Goal: Entertainment & Leisure: Consume media (video, audio)

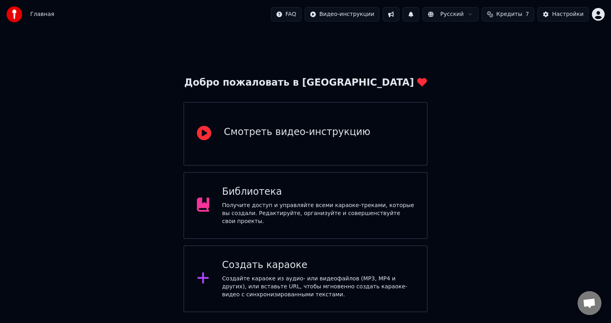
click at [226, 291] on div "Создайте караоке из аудио- или видеофайлов (MP3, MP4 и других), или вставьте UR…" at bounding box center [318, 287] width 192 height 24
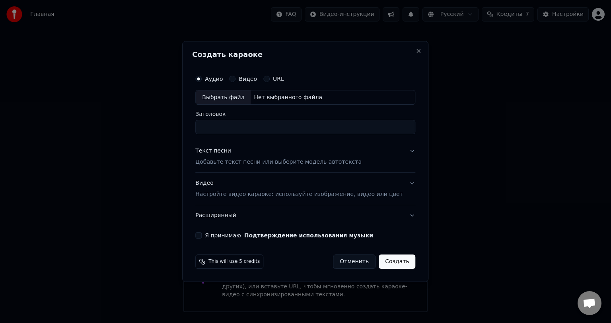
click at [242, 92] on div "Выбрать файл" at bounding box center [223, 97] width 55 height 14
type input "**********"
click at [234, 156] on div "Текст песни Добавьте текст песни или выберите модель автотекста" at bounding box center [278, 156] width 166 height 19
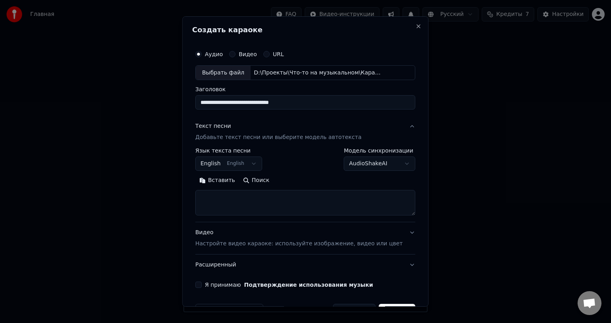
click at [236, 194] on textarea at bounding box center [305, 202] width 220 height 25
paste textarea "**********"
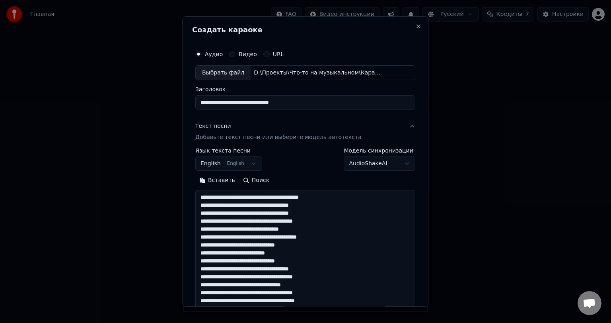
scroll to position [209, 0]
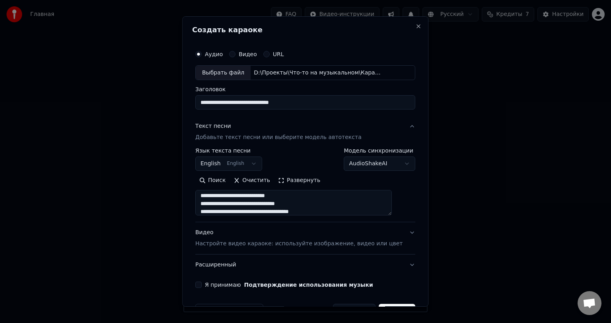
type textarea "**********"
click at [239, 167] on button "English English" at bounding box center [228, 164] width 67 height 14
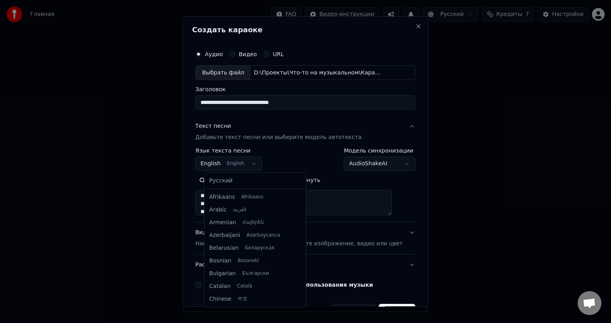
scroll to position [64, 0]
select select "**"
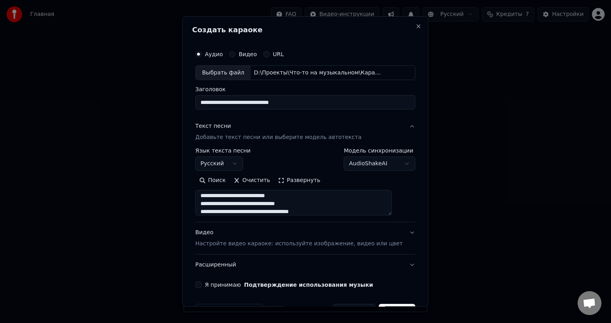
click at [310, 183] on button "Развернуть" at bounding box center [299, 180] width 50 height 13
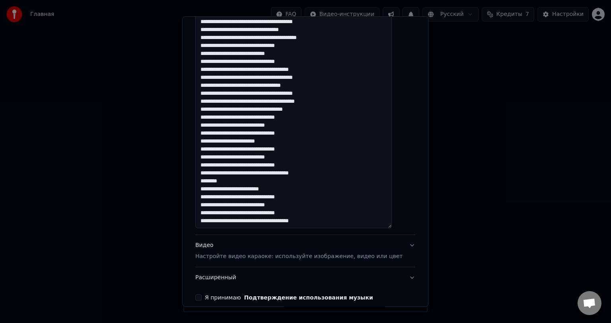
scroll to position [236, 0]
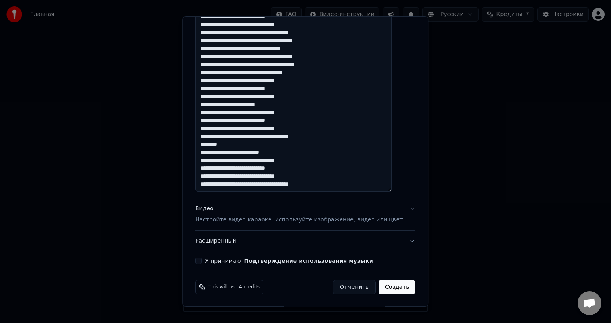
click at [232, 261] on label "Я принимаю Подтверждение использования музыки" at bounding box center [289, 261] width 168 height 6
click at [202, 261] on button "Я принимаю Подтверждение использования музыки" at bounding box center [198, 261] width 6 height 6
click at [231, 222] on p "Настройте видео караоке: используйте изображение, видео или цвет" at bounding box center [298, 220] width 207 height 8
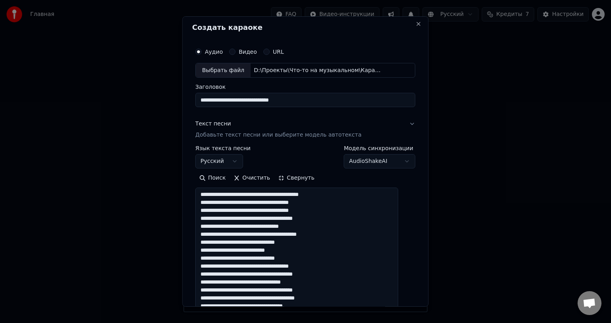
scroll to position [2, 0]
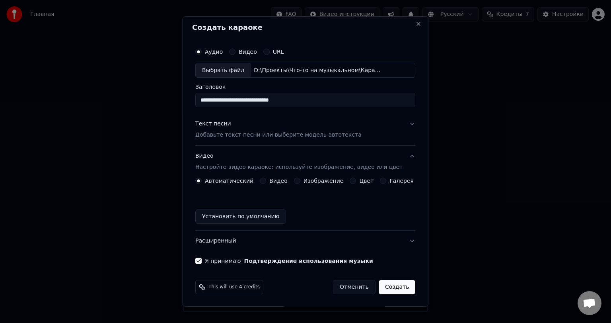
click at [264, 182] on button "Видео" at bounding box center [263, 181] width 6 height 6
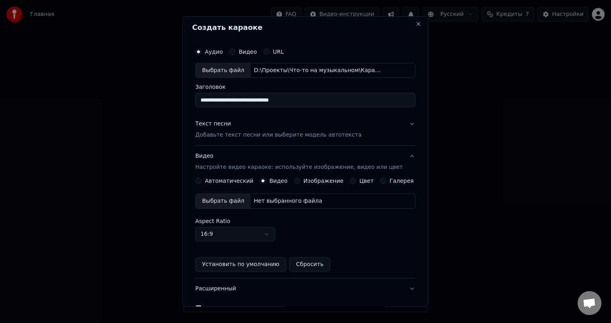
click at [233, 200] on div "Выбрать файл" at bounding box center [223, 201] width 55 height 14
click at [225, 199] on div "Выбрать файл" at bounding box center [223, 201] width 55 height 14
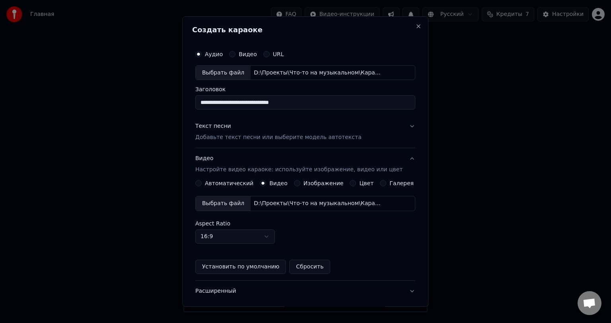
click at [269, 140] on p "Добавьте текст песни или выберите модель автотекста" at bounding box center [278, 138] width 166 height 8
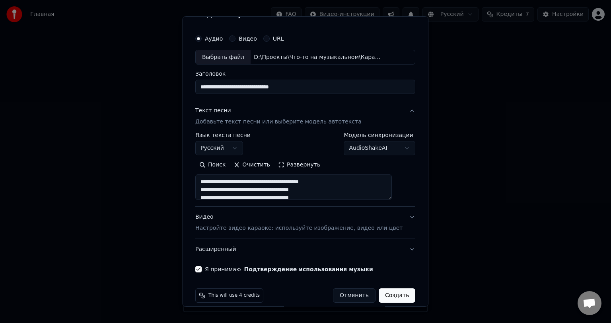
scroll to position [24, 0]
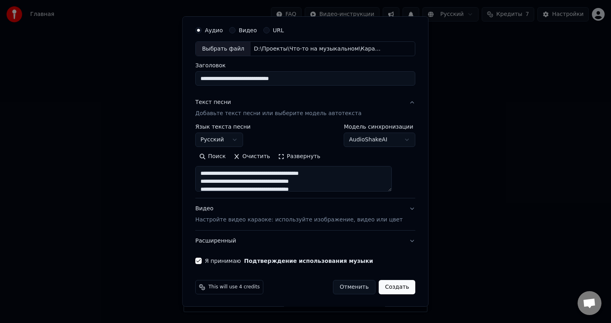
click at [387, 287] on button "Создать" at bounding box center [397, 287] width 37 height 14
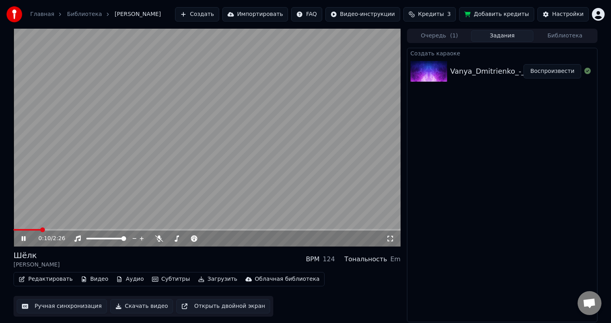
click at [57, 281] on button "Редактировать" at bounding box center [46, 278] width 60 height 11
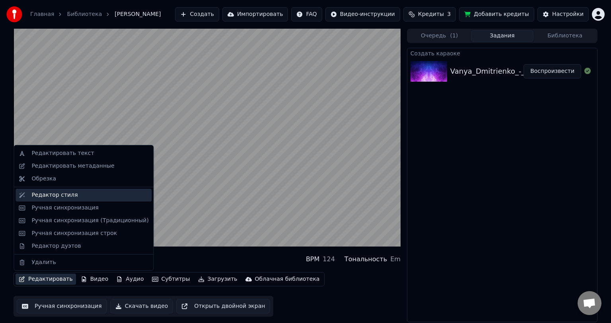
click at [80, 197] on div "Редактор стиля" at bounding box center [89, 195] width 117 height 8
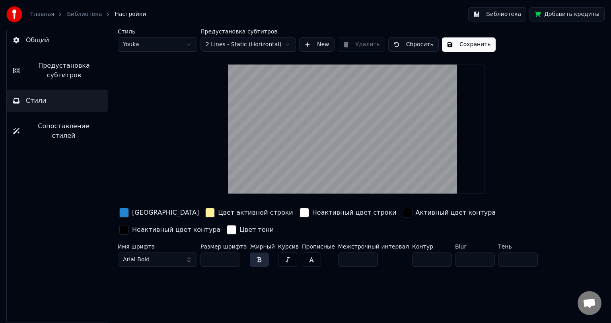
click at [84, 16] on link "Библиотека" at bounding box center [84, 14] width 35 height 8
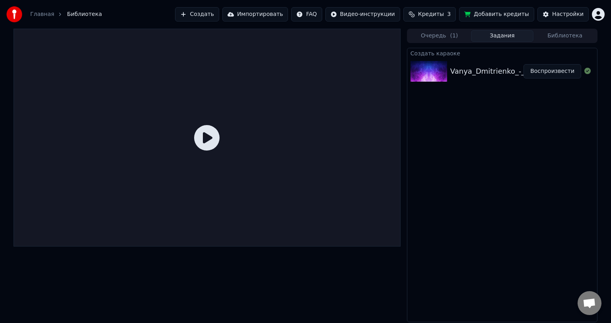
click at [519, 72] on div "Vanya_Dmitrienko_-_SHjolk_79308332" at bounding box center [519, 71] width 137 height 11
click at [557, 73] on button "Воспроизвести" at bounding box center [553, 71] width 58 height 14
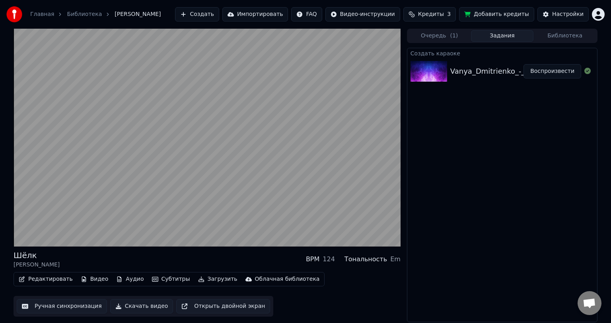
click at [82, 277] on icon "button" at bounding box center [84, 279] width 4 height 6
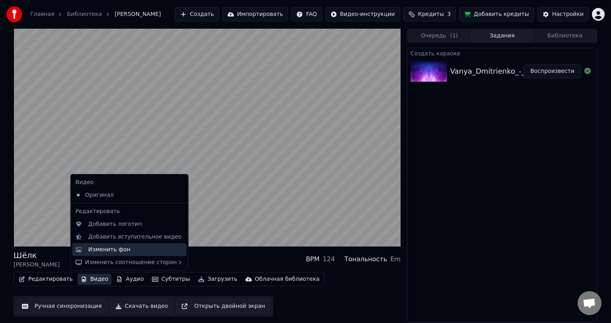
click at [129, 253] on div "Изменить фон" at bounding box center [135, 250] width 95 height 8
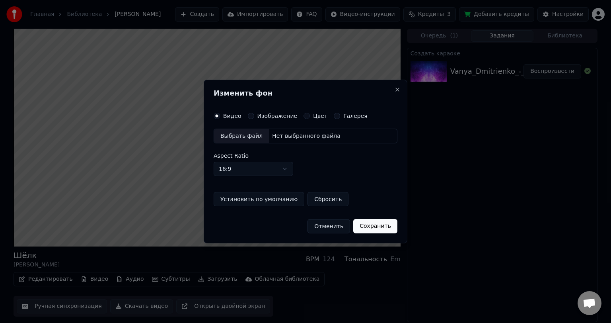
click at [254, 139] on div "Выбрать файл" at bounding box center [241, 136] width 55 height 14
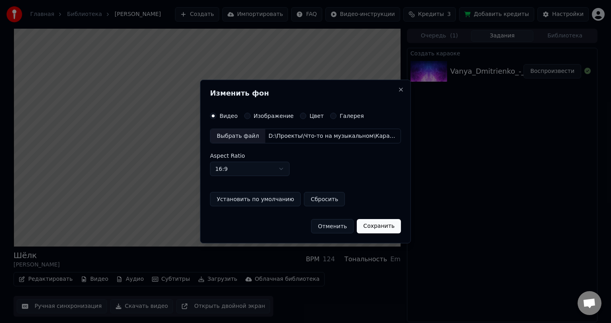
click at [377, 229] on button "Сохранить" at bounding box center [379, 226] width 44 height 14
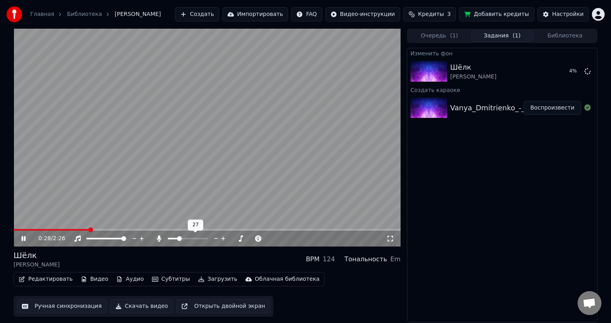
click at [178, 238] on span at bounding box center [188, 239] width 40 height 2
click at [188, 238] on span at bounding box center [188, 239] width 40 height 2
click at [24, 238] on icon at bounding box center [29, 238] width 19 height 6
click at [432, 73] on img at bounding box center [429, 71] width 37 height 21
click at [560, 70] on button "Воспроизвести" at bounding box center [553, 71] width 58 height 14
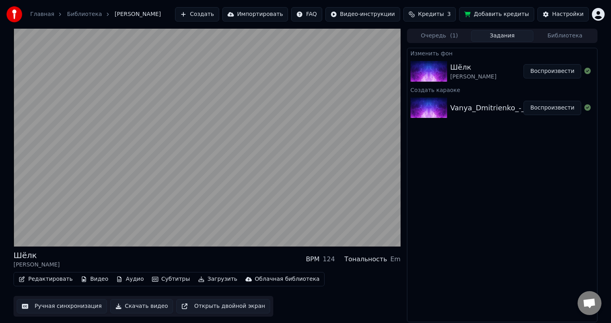
click at [524, 64] on button "Воспроизвести" at bounding box center [553, 71] width 58 height 14
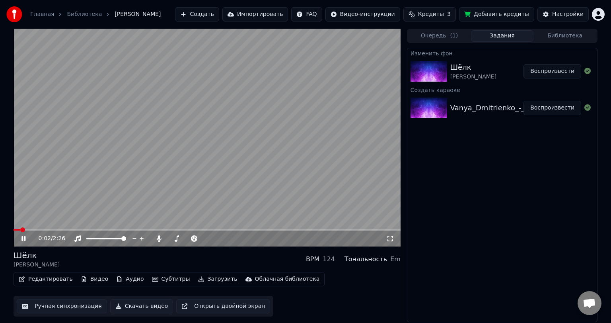
click at [524, 64] on button "Воспроизвести" at bounding box center [553, 71] width 58 height 14
click at [98, 260] on div "[PERSON_NAME] BPM 124 Тональность Em" at bounding box center [207, 259] width 387 height 19
click at [22, 238] on icon at bounding box center [23, 238] width 4 height 5
click at [150, 280] on button "Субтитры" at bounding box center [171, 278] width 45 height 11
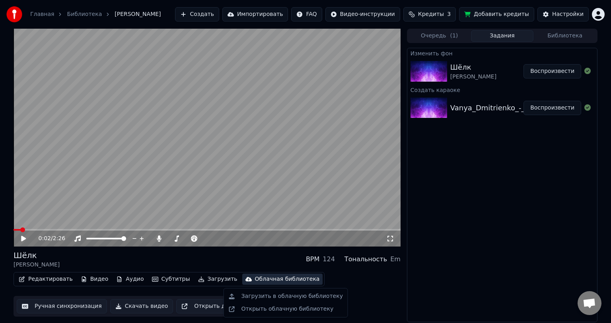
click at [224, 204] on video at bounding box center [207, 138] width 387 height 218
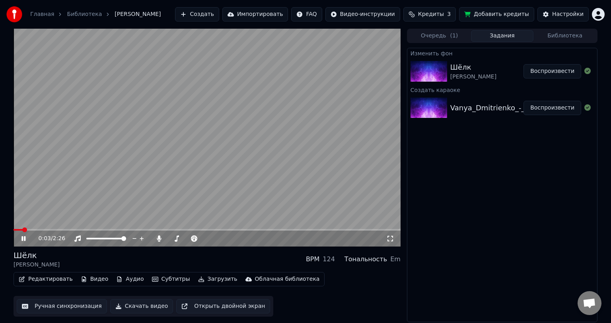
drag, startPoint x: 222, startPoint y: 195, endPoint x: 220, endPoint y: 209, distance: 14.2
click at [220, 209] on video at bounding box center [207, 138] width 387 height 218
click at [49, 278] on button "Редактировать" at bounding box center [46, 278] width 60 height 11
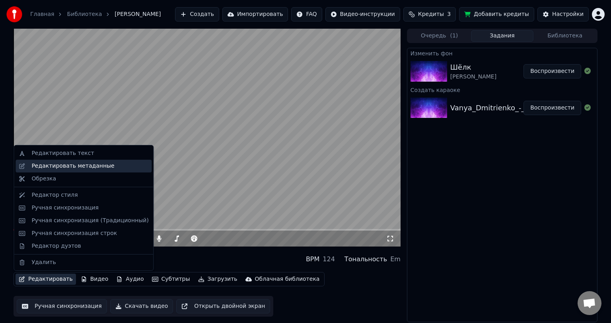
click at [71, 168] on div "Редактировать метаданные" at bounding box center [72, 166] width 83 height 8
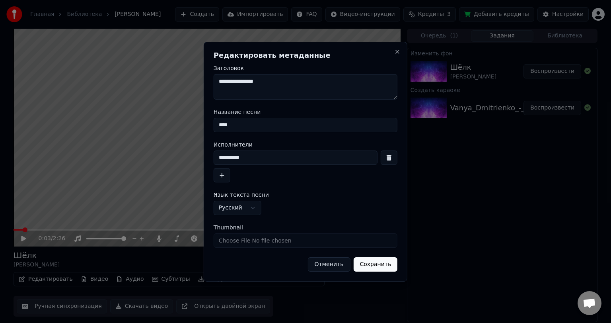
click at [326, 266] on button "Отменить" at bounding box center [329, 264] width 43 height 14
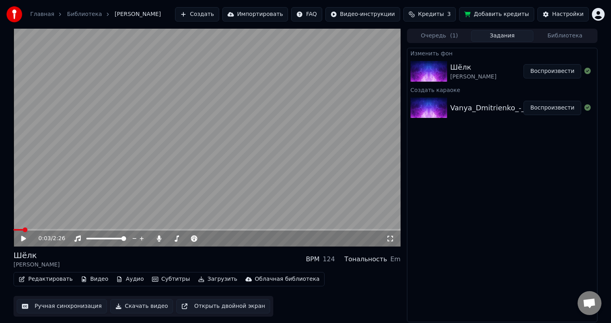
click at [35, 276] on button "Редактировать" at bounding box center [46, 278] width 60 height 11
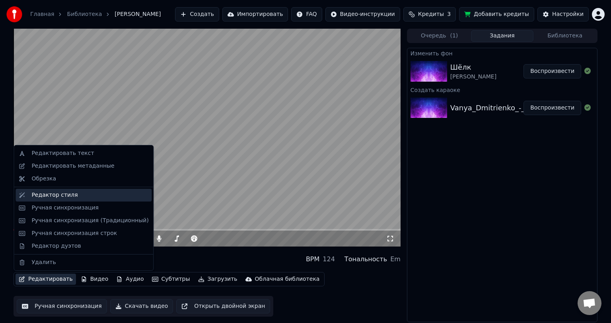
click at [73, 197] on div "Редактор стиля" at bounding box center [89, 195] width 117 height 8
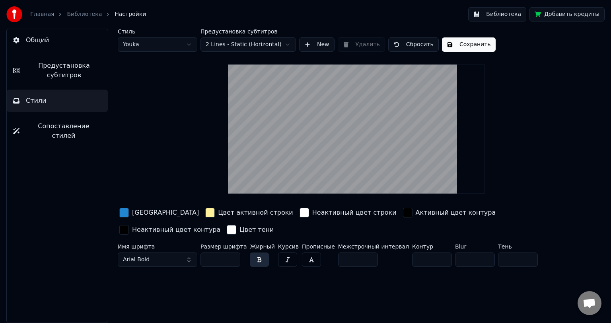
click at [189, 45] on html "Главная Библиотека Настройки Библиотека Добавить кредиты Общий Предустановка су…" at bounding box center [305, 161] width 611 height 323
type input "***"
type input "*"
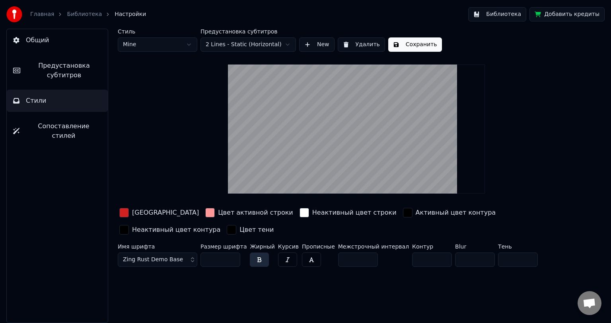
click at [68, 70] on span "Предустановка субтитров" at bounding box center [64, 70] width 75 height 19
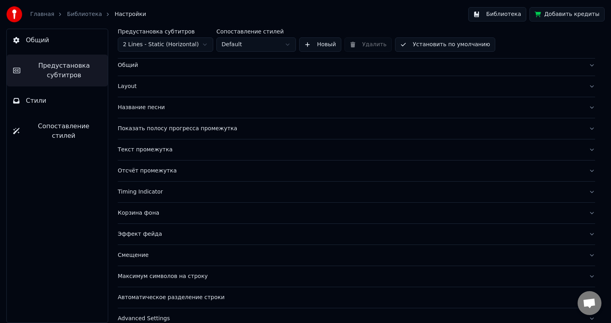
scroll to position [30, 0]
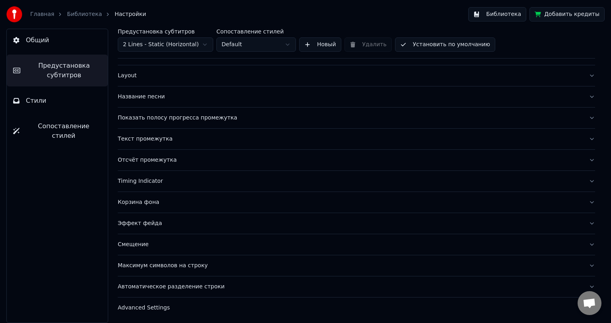
click at [135, 306] on div "Advanced Settings" at bounding box center [350, 308] width 465 height 8
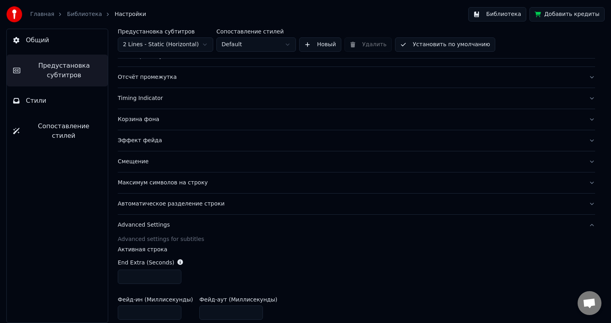
scroll to position [103, 0]
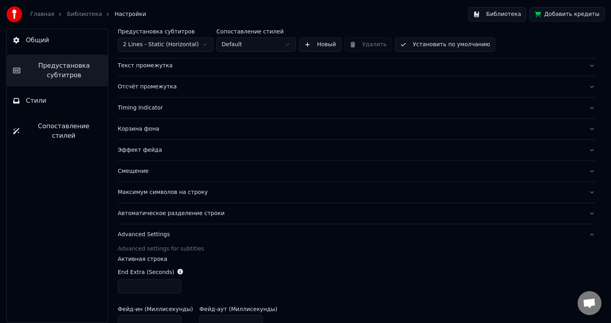
click at [127, 234] on div "Advanced Settings" at bounding box center [350, 234] width 465 height 8
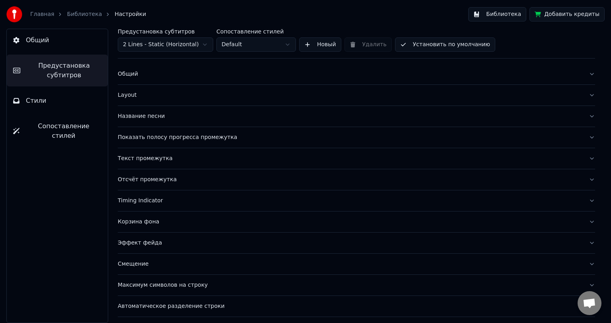
scroll to position [0, 0]
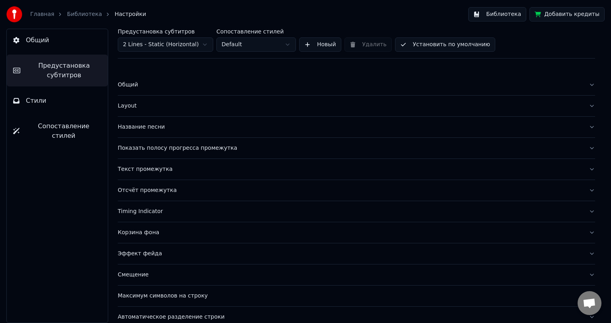
click at [142, 84] on div "Общий" at bounding box center [350, 85] width 465 height 8
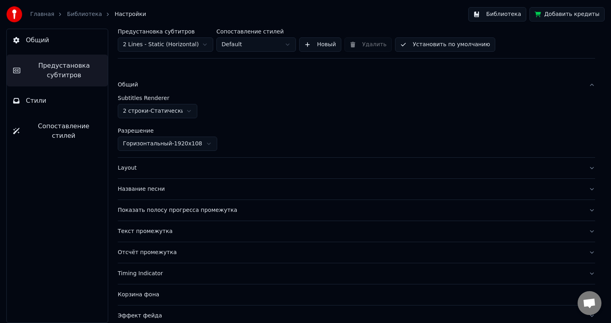
click at [156, 146] on html "Главная Библиотека Настройки Библиотека Добавить кредиты Общий Предустановка су…" at bounding box center [305, 161] width 611 height 323
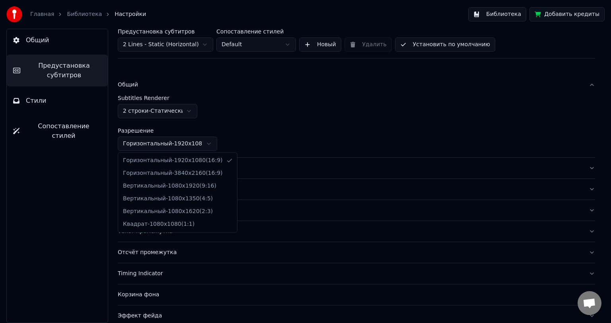
click at [156, 146] on html "Главная Библиотека Настройки Библиотека Добавить кредиты Общий Предустановка су…" at bounding box center [305, 161] width 611 height 323
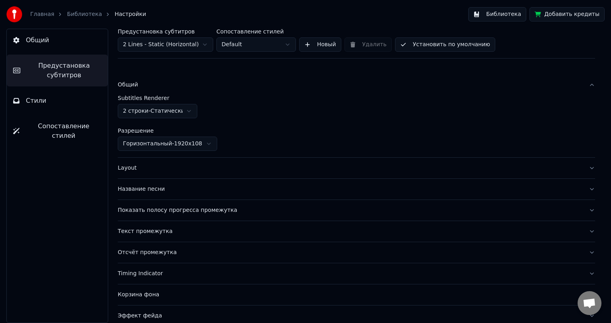
click at [132, 168] on div "Layout" at bounding box center [350, 168] width 465 height 8
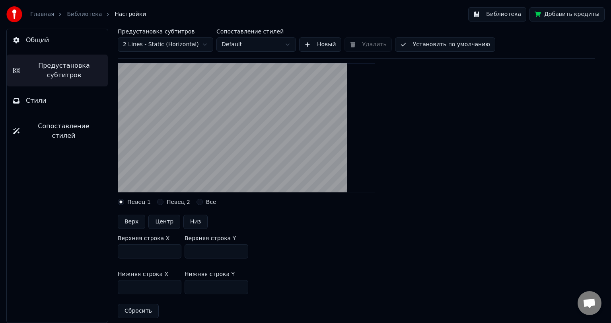
scroll to position [80, 0]
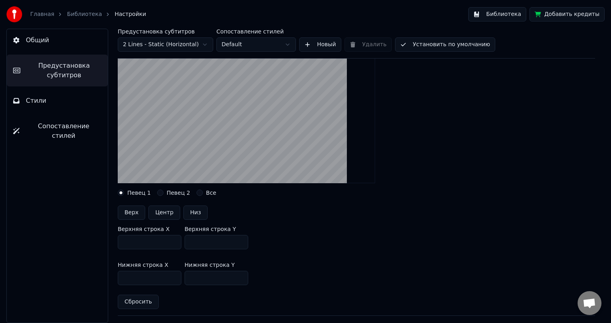
click at [157, 193] on button "Певец 2" at bounding box center [160, 192] width 6 height 6
click at [197, 191] on button "Все" at bounding box center [200, 192] width 6 height 6
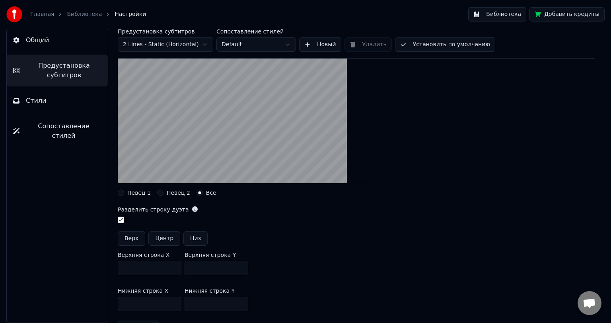
click at [137, 193] on label "Певец 1" at bounding box center [138, 193] width 23 height 6
click at [124, 193] on button "Певец 1" at bounding box center [121, 192] width 6 height 6
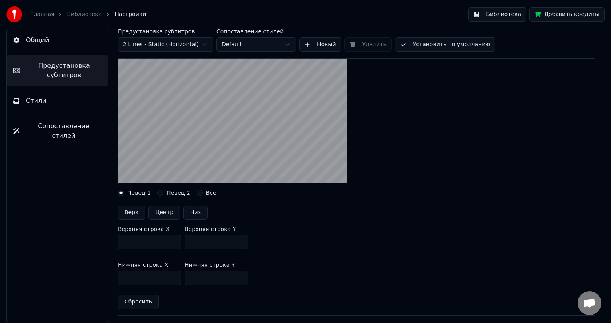
scroll to position [119, 0]
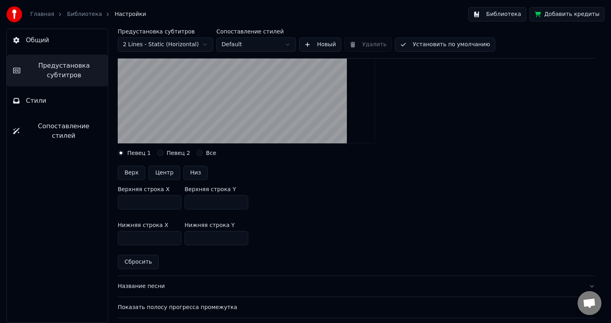
click at [238, 204] on input "***" at bounding box center [217, 202] width 64 height 14
click at [239, 204] on input "***" at bounding box center [217, 202] width 64 height 14
click at [224, 206] on input "***" at bounding box center [217, 202] width 64 height 14
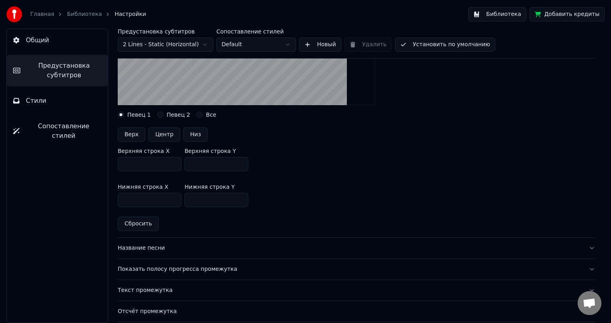
scroll to position [31, 0]
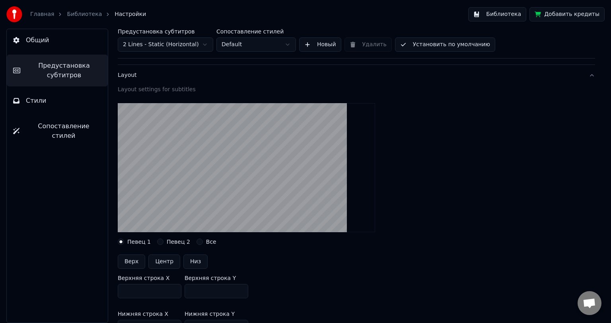
drag, startPoint x: 203, startPoint y: 288, endPoint x: 193, endPoint y: 289, distance: 10.4
click at [193, 289] on input "***" at bounding box center [217, 291] width 64 height 14
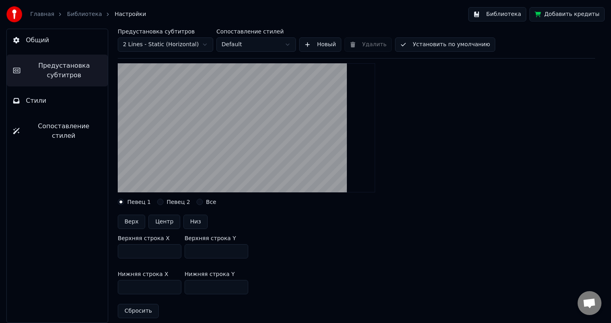
type input "***"
drag, startPoint x: 202, startPoint y: 287, endPoint x: 191, endPoint y: 287, distance: 11.2
click at [191, 287] on input "***" at bounding box center [217, 287] width 64 height 14
type input "***"
drag, startPoint x: 205, startPoint y: 252, endPoint x: 186, endPoint y: 250, distance: 18.8
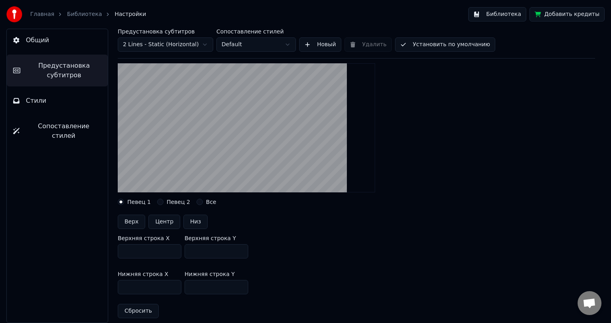
click at [186, 250] on input "***" at bounding box center [217, 251] width 64 height 14
type input "***"
drag, startPoint x: 196, startPoint y: 285, endPoint x: 184, endPoint y: 285, distance: 11.9
click at [184, 285] on div "Нижняя строка X *** Нижняя строка Y ***" at bounding box center [357, 283] width 478 height 36
type input "***"
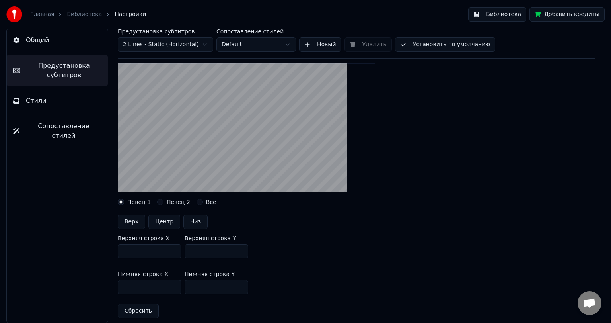
click at [197, 202] on div "Все" at bounding box center [207, 202] width 20 height 6
click at [197, 201] on button "Все" at bounding box center [200, 202] width 6 height 6
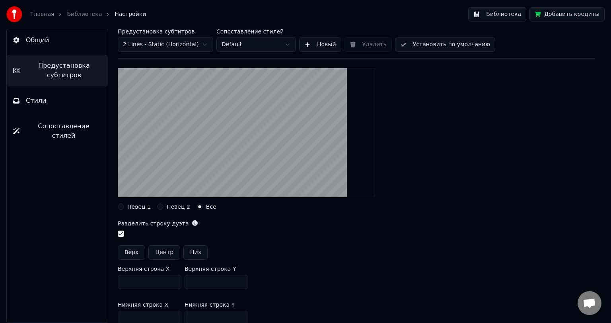
scroll to position [80, 0]
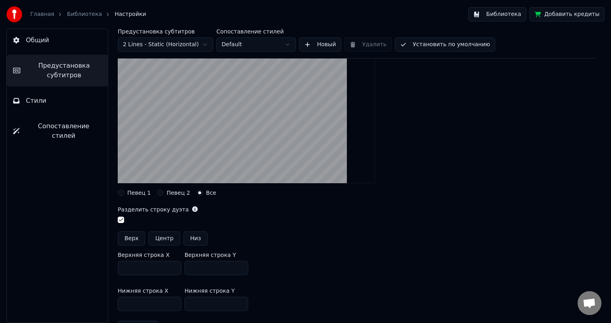
drag, startPoint x: 205, startPoint y: 266, endPoint x: 189, endPoint y: 267, distance: 15.9
click at [189, 267] on input "***" at bounding box center [217, 268] width 64 height 14
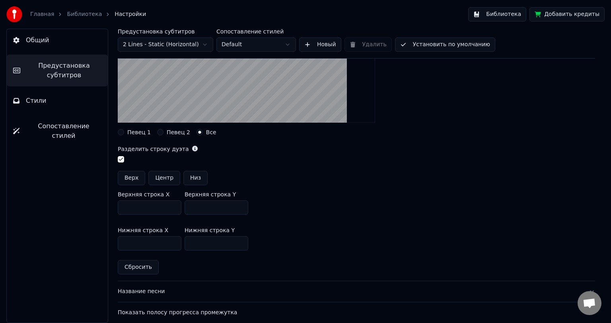
scroll to position [159, 0]
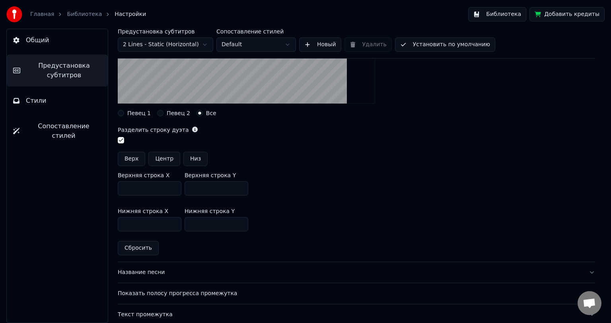
type input "***"
drag, startPoint x: 204, startPoint y: 224, endPoint x: 186, endPoint y: 225, distance: 18.0
click at [186, 225] on input "***" at bounding box center [217, 224] width 64 height 14
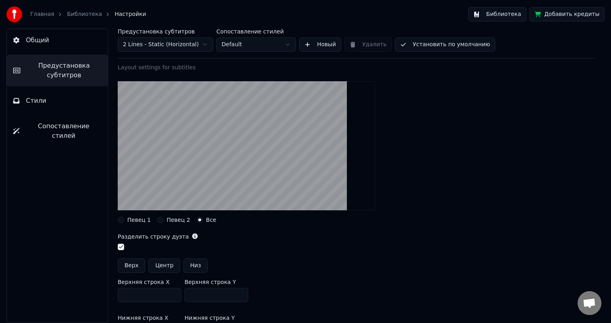
scroll to position [40, 0]
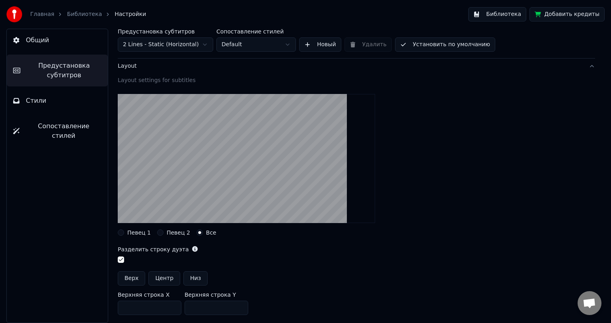
type input "***"
click at [245, 273] on div "Верх Центр Низ" at bounding box center [357, 278] width 478 height 14
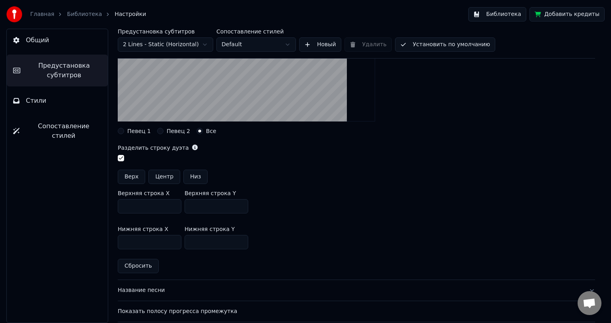
scroll to position [159, 0]
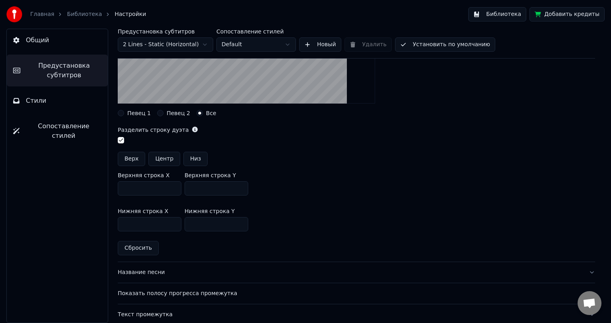
click at [185, 156] on button "Низ" at bounding box center [195, 159] width 24 height 14
type input "***"
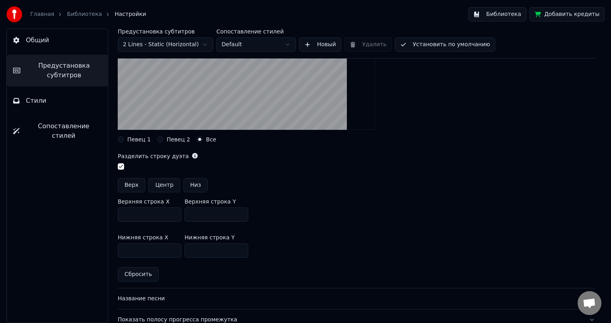
scroll to position [119, 0]
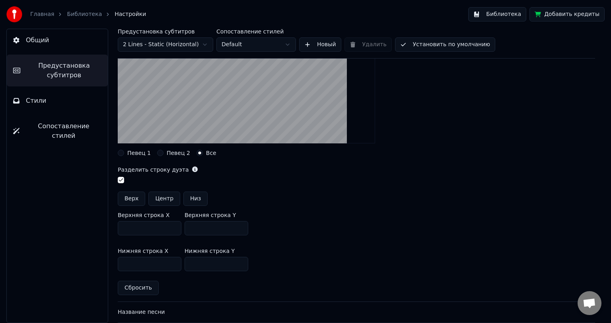
click at [129, 197] on button "Верх" at bounding box center [131, 198] width 27 height 14
type input "***"
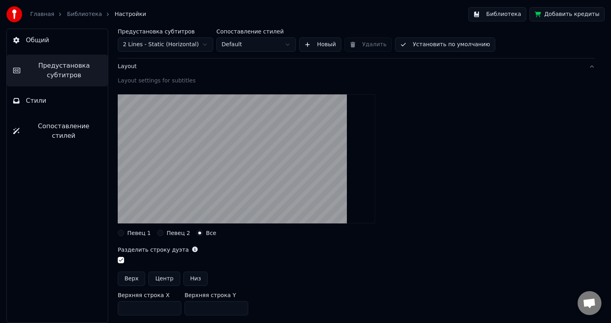
scroll to position [40, 0]
click at [156, 278] on button "Центр" at bounding box center [164, 278] width 32 height 14
type input "***"
click at [189, 277] on button "Низ" at bounding box center [195, 278] width 24 height 14
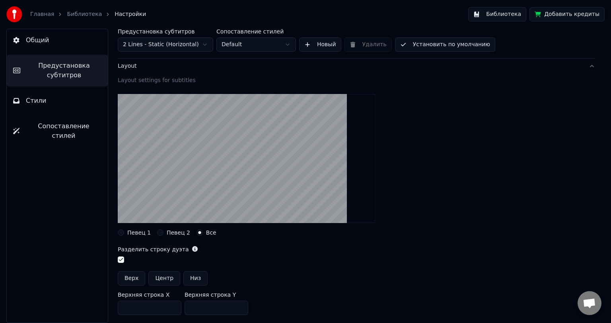
type input "***"
click at [123, 259] on button "button" at bounding box center [121, 259] width 6 height 6
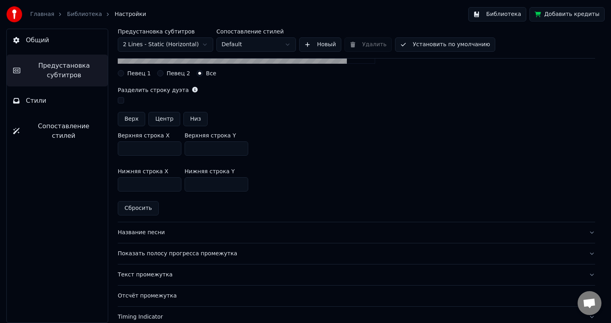
scroll to position [119, 0]
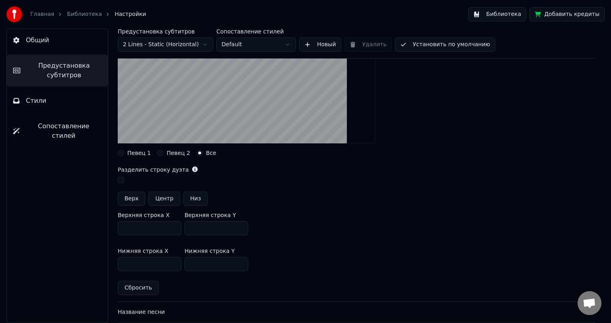
click at [125, 180] on div at bounding box center [357, 181] width 478 height 8
click at [123, 180] on button "button" at bounding box center [121, 180] width 6 height 6
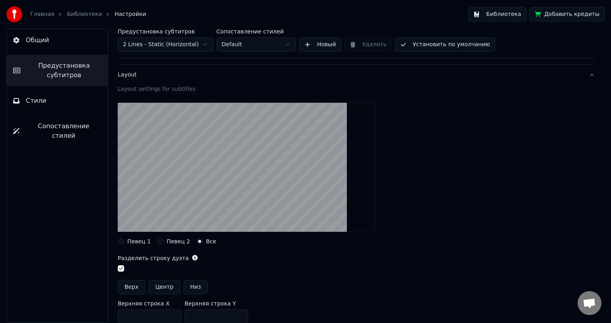
scroll to position [40, 0]
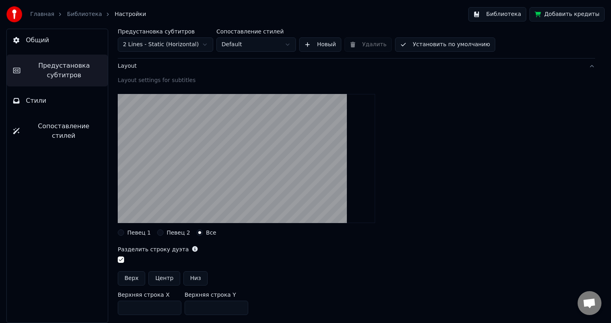
click at [199, 277] on button "Низ" at bounding box center [195, 278] width 24 height 14
click at [132, 281] on button "Верх" at bounding box center [131, 278] width 27 height 14
type input "***"
click at [186, 277] on button "Низ" at bounding box center [195, 278] width 24 height 14
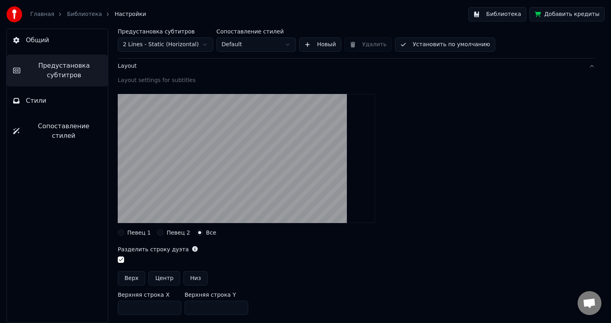
type input "***"
click at [160, 278] on button "Центр" at bounding box center [164, 278] width 32 height 14
type input "***"
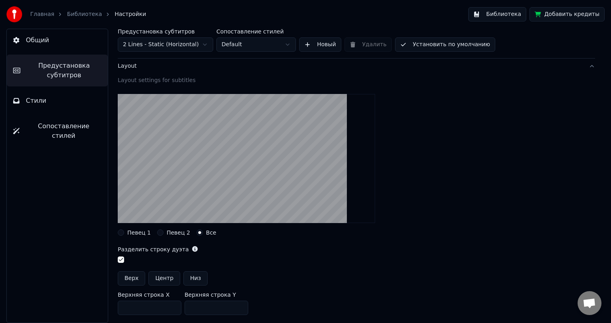
click at [128, 278] on button "Верх" at bounding box center [131, 278] width 27 height 14
type input "***"
click at [189, 274] on button "Низ" at bounding box center [195, 278] width 24 height 14
type input "***"
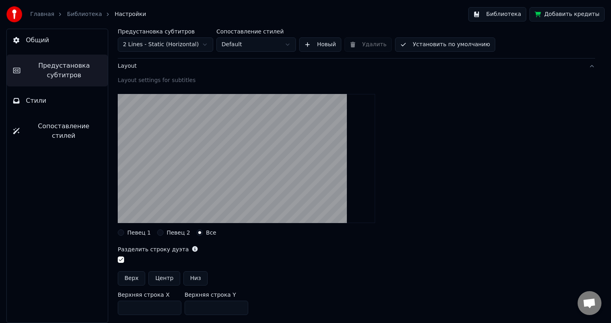
scroll to position [119, 0]
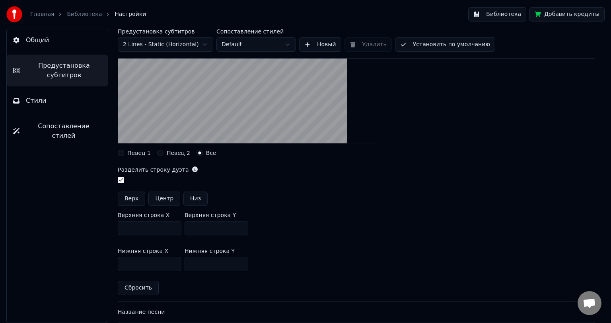
drag, startPoint x: 206, startPoint y: 263, endPoint x: 182, endPoint y: 263, distance: 23.9
click at [182, 263] on div "Нижняя строка X *** Нижняя строка Y ***" at bounding box center [357, 260] width 478 height 36
type input "****"
click at [297, 247] on div "Нижняя строка X *** Нижняя строка Y ****" at bounding box center [357, 260] width 478 height 36
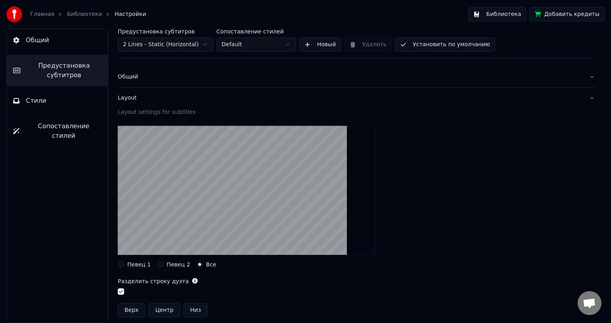
scroll to position [0, 0]
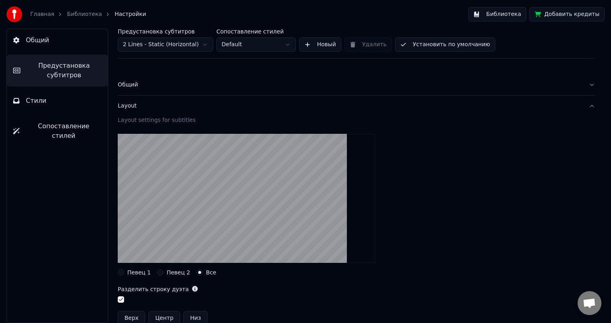
click at [124, 105] on div "Layout" at bounding box center [350, 106] width 465 height 8
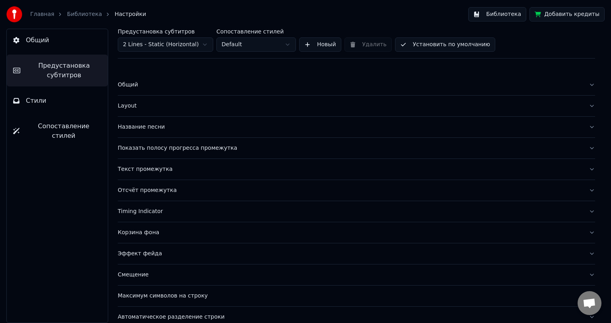
click at [131, 109] on div "Layout" at bounding box center [350, 106] width 465 height 8
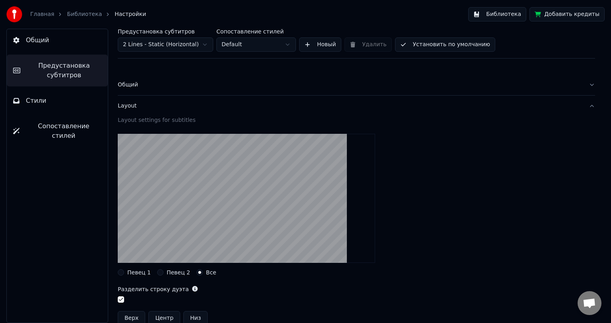
click at [139, 272] on label "Певец 1" at bounding box center [138, 272] width 23 height 6
click at [124, 272] on button "Певец 1" at bounding box center [121, 272] width 6 height 6
click at [126, 105] on div "Layout" at bounding box center [350, 106] width 465 height 8
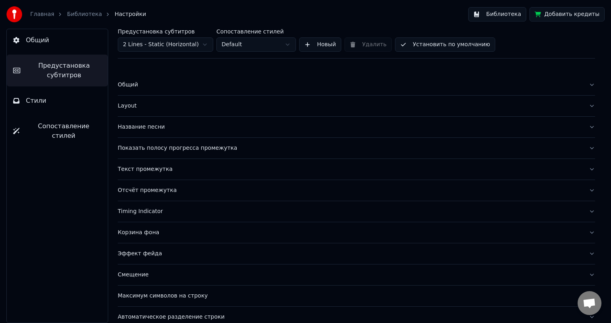
click at [126, 86] on div "Общий" at bounding box center [350, 85] width 465 height 8
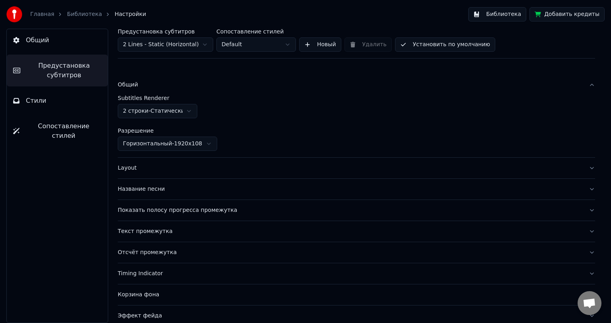
click at [130, 112] on html "Главная Библиотека Настройки Библиотека Добавить кредиты Общий Предустановка су…" at bounding box center [305, 161] width 611 height 323
click at [130, 110] on html "Главная Библиотека Настройки Библиотека Добавить кредиты Общий Предустановка су…" at bounding box center [305, 161] width 611 height 323
click at [146, 115] on html "Главная Библиотека Настройки Библиотека Добавить кредиты Общий Предустановка су…" at bounding box center [305, 161] width 611 height 323
click at [133, 167] on div "Layout" at bounding box center [350, 168] width 465 height 8
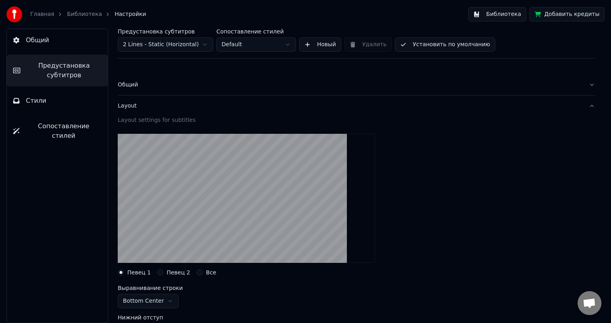
click at [134, 86] on div "Общий" at bounding box center [350, 85] width 465 height 8
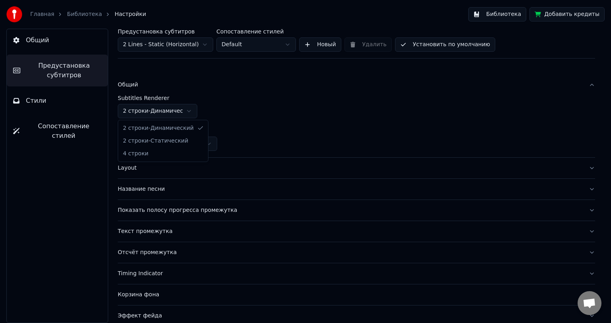
click at [140, 116] on html "Главная Библиотека Настройки Библиотека Добавить кредиты Общий Предустановка су…" at bounding box center [305, 161] width 611 height 323
click at [146, 167] on div "Layout" at bounding box center [350, 168] width 465 height 8
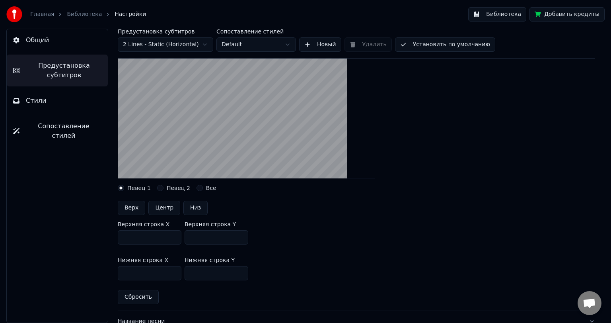
scroll to position [119, 0]
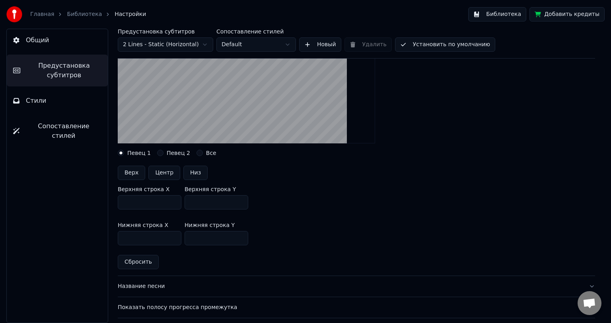
drag, startPoint x: 201, startPoint y: 239, endPoint x: 187, endPoint y: 238, distance: 13.2
click at [187, 238] on input "***" at bounding box center [217, 238] width 64 height 14
type input "***"
click at [192, 202] on input "***" at bounding box center [217, 202] width 64 height 14
type input "***"
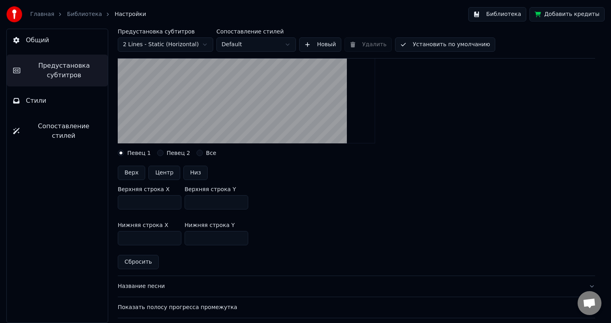
click at [327, 230] on div "Нижняя строка X *** Нижняя строка Y ***" at bounding box center [357, 234] width 478 height 36
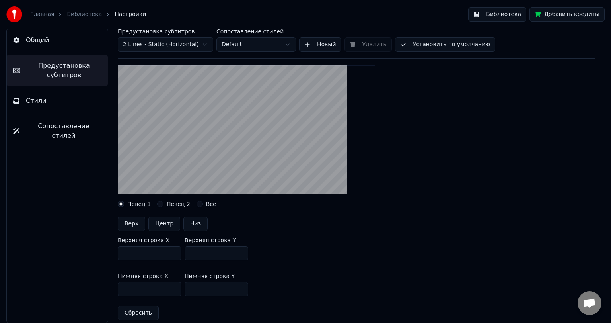
scroll to position [40, 0]
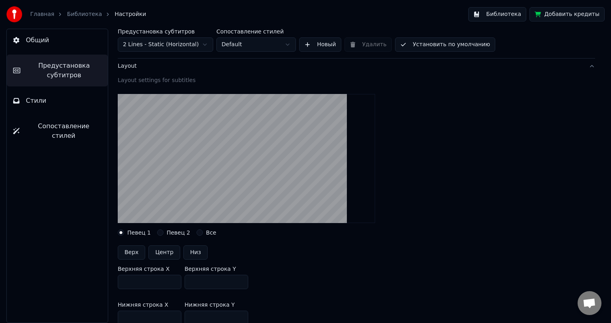
click at [172, 232] on label "Певец 2" at bounding box center [178, 233] width 23 height 6
click at [164, 232] on button "Певец 2" at bounding box center [160, 232] width 6 height 6
drag, startPoint x: 202, startPoint y: 280, endPoint x: 188, endPoint y: 283, distance: 14.3
click at [188, 283] on input "***" at bounding box center [217, 282] width 64 height 14
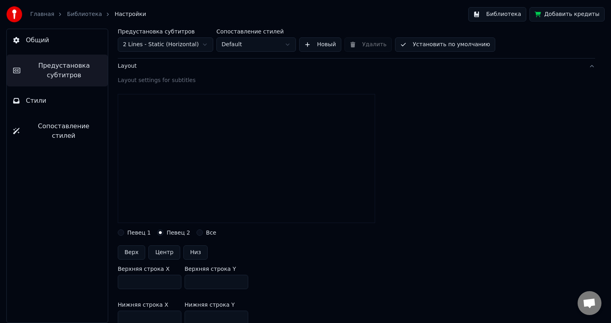
scroll to position [80, 0]
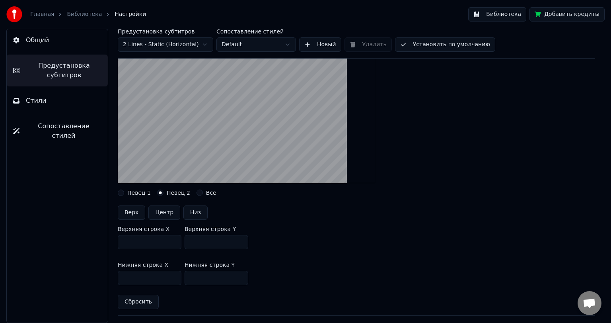
type input "**"
drag, startPoint x: 202, startPoint y: 278, endPoint x: 185, endPoint y: 283, distance: 18.1
click at [185, 283] on input "***" at bounding box center [217, 278] width 64 height 14
type input "***"
click at [206, 242] on input "**" at bounding box center [217, 242] width 64 height 14
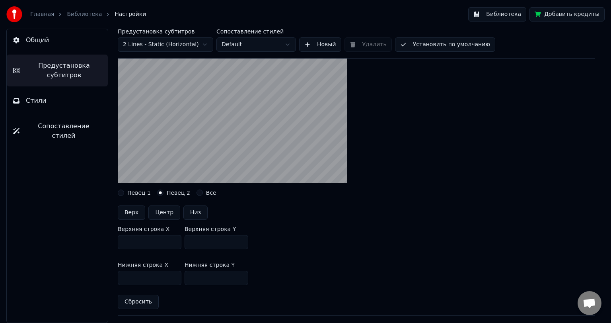
type input "**"
click at [122, 193] on button "Певец 1" at bounding box center [121, 192] width 6 height 6
click at [197, 193] on button "Все" at bounding box center [200, 192] width 6 height 6
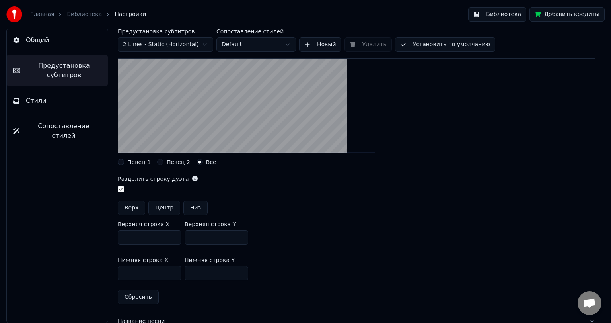
scroll to position [119, 0]
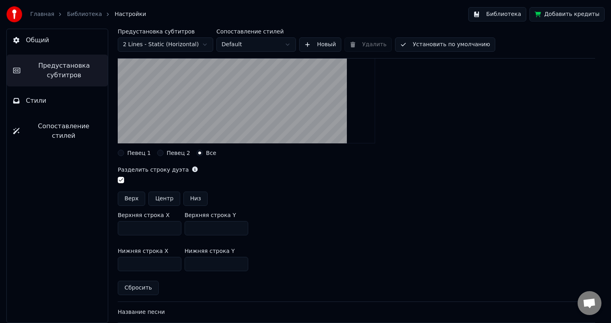
click at [135, 153] on label "Певец 1" at bounding box center [138, 153] width 23 height 6
click at [124, 153] on button "Певец 1" at bounding box center [121, 153] width 6 height 6
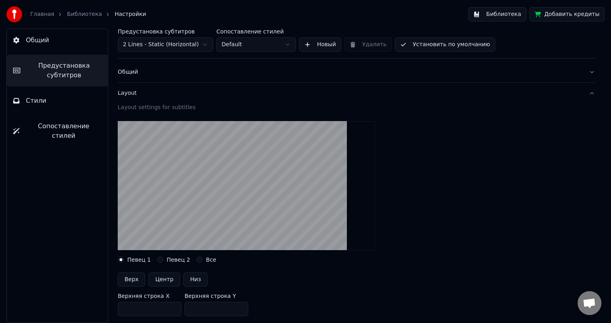
scroll to position [0, 0]
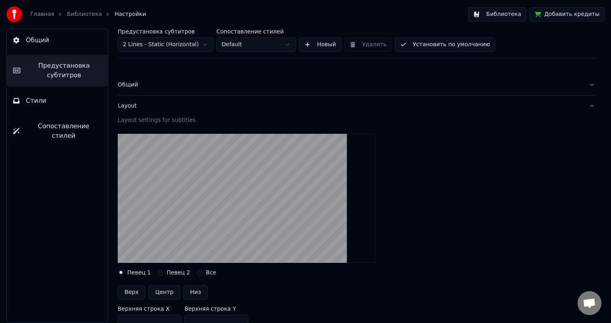
click at [206, 271] on label "Все" at bounding box center [211, 272] width 10 height 6
click at [203, 271] on button "Все" at bounding box center [200, 272] width 6 height 6
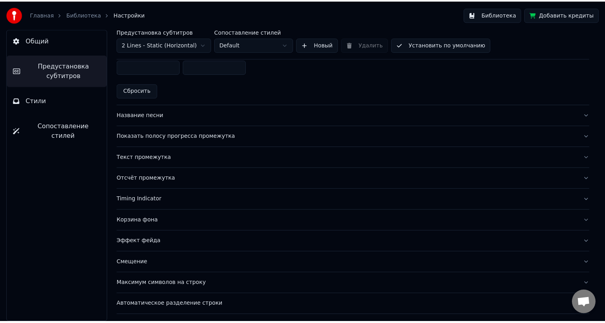
scroll to position [318, 0]
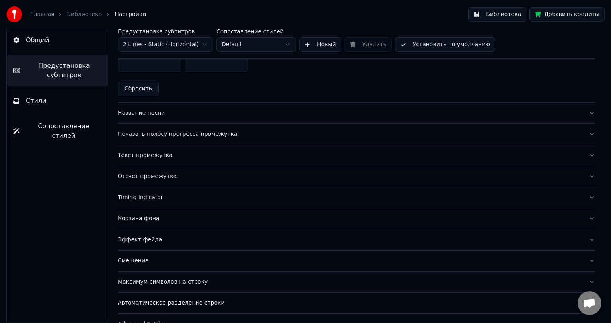
click at [84, 16] on link "Библиотека" at bounding box center [84, 14] width 35 height 8
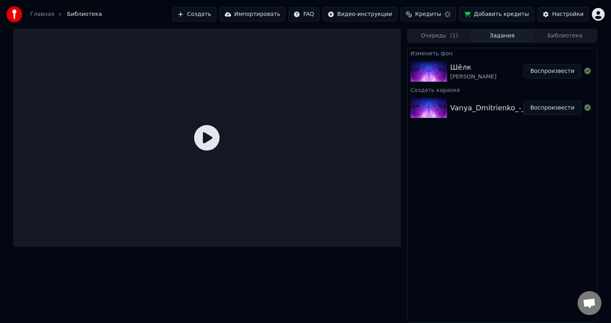
click at [492, 80] on div "[PERSON_NAME]" at bounding box center [487, 71] width 73 height 19
click at [544, 73] on button "Воспроизвести" at bounding box center [553, 71] width 58 height 14
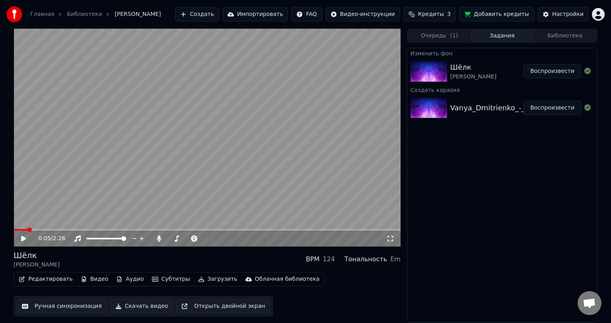
click at [524, 64] on button "Воспроизвести" at bounding box center [553, 71] width 58 height 14
click at [158, 279] on button "Субтитры" at bounding box center [171, 278] width 45 height 11
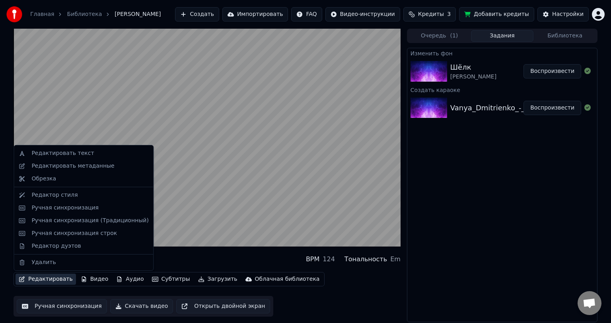
click at [55, 281] on button "Редактировать" at bounding box center [46, 278] width 60 height 11
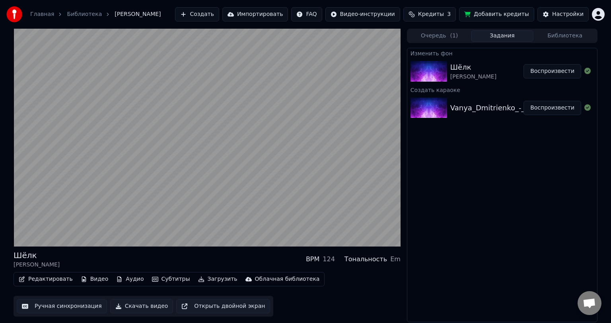
click at [71, 261] on div "[PERSON_NAME] BPM 124 Тональность Em" at bounding box center [207, 259] width 387 height 19
click at [53, 281] on button "Редактировать" at bounding box center [46, 278] width 60 height 11
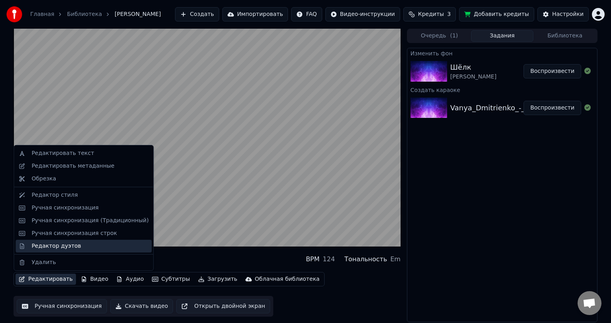
click at [65, 244] on div "Редактор дуэтов" at bounding box center [55, 246] width 49 height 8
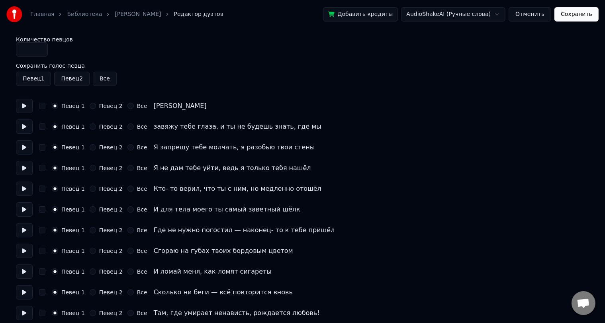
click at [75, 82] on button "Певец 2" at bounding box center [71, 79] width 35 height 14
click at [98, 75] on button "Все" at bounding box center [105, 79] width 24 height 14
click at [71, 84] on button "Певец 2" at bounding box center [71, 79] width 35 height 14
click at [38, 80] on button "Певец 1" at bounding box center [33, 79] width 35 height 14
click at [105, 78] on button "Все" at bounding box center [105, 79] width 24 height 14
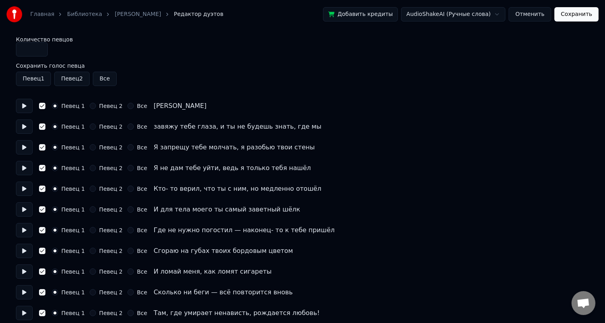
click at [74, 79] on button "Певец 2" at bounding box center [71, 79] width 35 height 14
click at [42, 81] on button "Певец 1" at bounding box center [33, 79] width 35 height 14
click at [43, 80] on button "Певец 1" at bounding box center [33, 79] width 35 height 14
click at [71, 83] on button "Певец 2" at bounding box center [71, 79] width 35 height 14
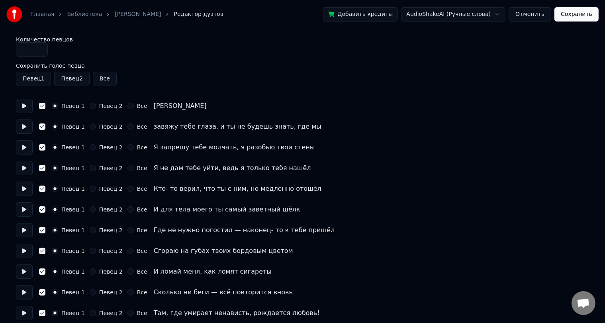
click at [71, 83] on button "Певец 2" at bounding box center [71, 79] width 35 height 14
click at [127, 105] on button "Все" at bounding box center [130, 106] width 6 height 6
click at [127, 125] on button "Все" at bounding box center [130, 126] width 6 height 6
click at [127, 146] on button "Все" at bounding box center [130, 147] width 6 height 6
click at [127, 171] on button "Все" at bounding box center [130, 168] width 6 height 6
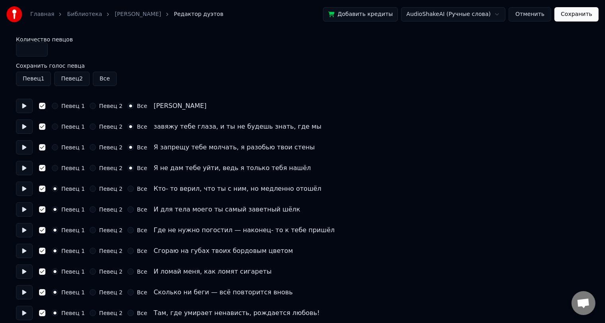
click at [58, 105] on div "Певец 1" at bounding box center [68, 106] width 33 height 6
click at [57, 130] on div "Певец 1 Певец 2 Все завяжу тебе глаза, и ты не будешь знать, где мы" at bounding box center [302, 126] width 573 height 14
click at [57, 125] on button "Певец 1" at bounding box center [55, 126] width 6 height 6
click at [57, 147] on button "Певец 1" at bounding box center [55, 147] width 6 height 6
click at [57, 105] on button "Певец 1" at bounding box center [55, 106] width 6 height 6
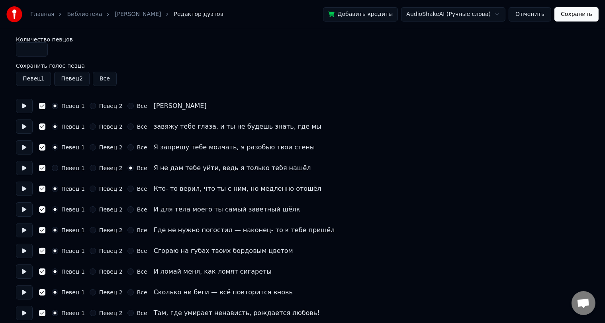
click at [58, 167] on div "Певец 1" at bounding box center [68, 168] width 33 height 6
click at [52, 167] on button "Певец 1" at bounding box center [55, 168] width 6 height 6
click at [127, 250] on button "Все" at bounding box center [130, 251] width 6 height 6
click at [127, 271] on button "Все" at bounding box center [130, 271] width 6 height 6
click at [127, 293] on button "Все" at bounding box center [130, 292] width 6 height 6
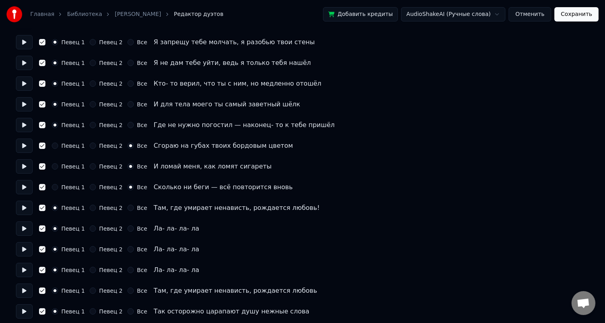
scroll to position [119, 0]
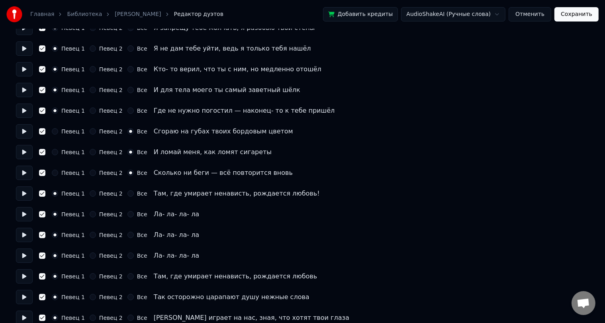
click at [127, 254] on button "Все" at bounding box center [130, 255] width 6 height 6
click at [129, 236] on div "Все" at bounding box center [137, 235] width 20 height 6
click at [127, 213] on button "Все" at bounding box center [130, 214] width 6 height 6
click at [128, 194] on div "Все" at bounding box center [137, 193] width 20 height 6
click at [127, 193] on button "Все" at bounding box center [130, 193] width 6 height 6
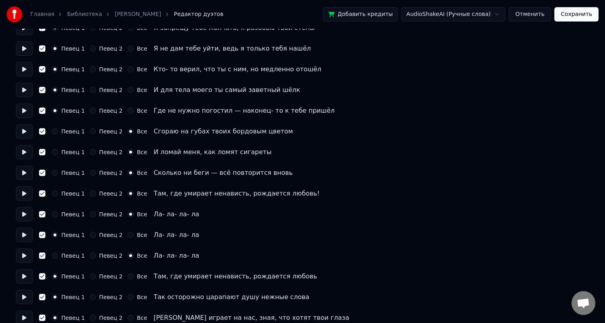
click at [127, 236] on button "Все" at bounding box center [130, 235] width 6 height 6
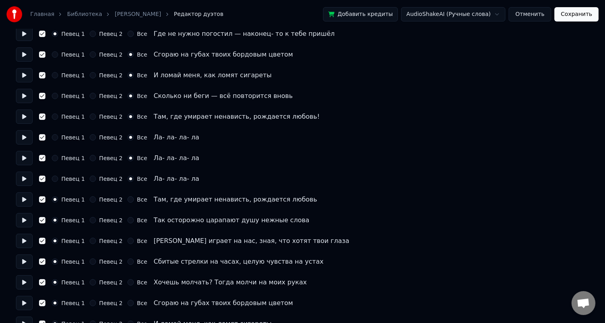
scroll to position [199, 0]
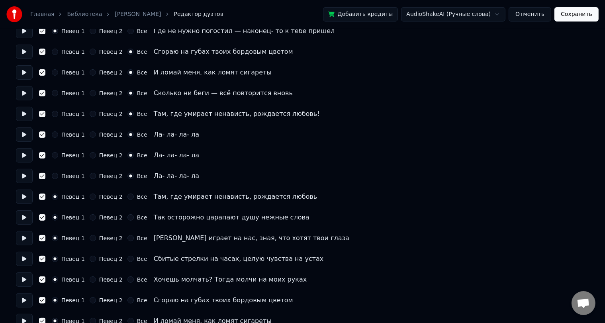
click at [127, 197] on button "Все" at bounding box center [130, 196] width 6 height 6
click at [90, 217] on button "Певец 2" at bounding box center [93, 217] width 6 height 6
click at [90, 279] on button "Певец 2" at bounding box center [93, 279] width 6 height 6
click at [90, 299] on button "Певец 2" at bounding box center [93, 300] width 6 height 6
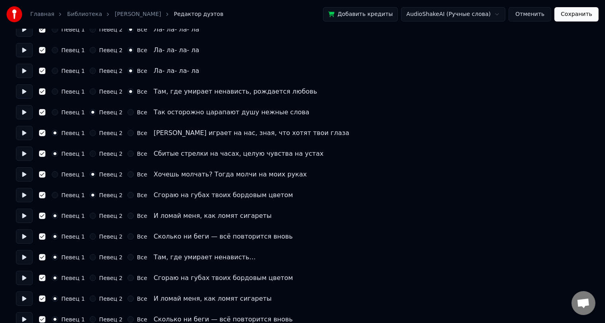
scroll to position [318, 0]
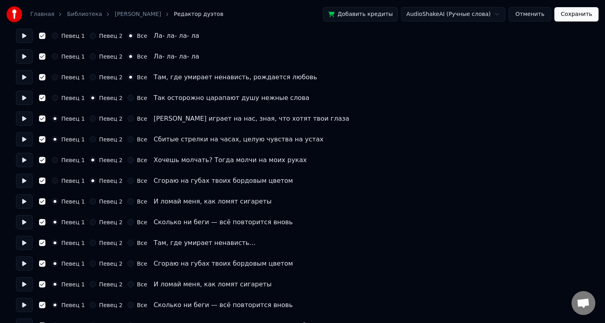
drag, startPoint x: 127, startPoint y: 263, endPoint x: 125, endPoint y: 269, distance: 6.8
click at [127, 263] on button "Все" at bounding box center [130, 263] width 6 height 6
click at [127, 284] on button "Все" at bounding box center [130, 284] width 6 height 6
click at [127, 307] on button "Все" at bounding box center [130, 305] width 6 height 6
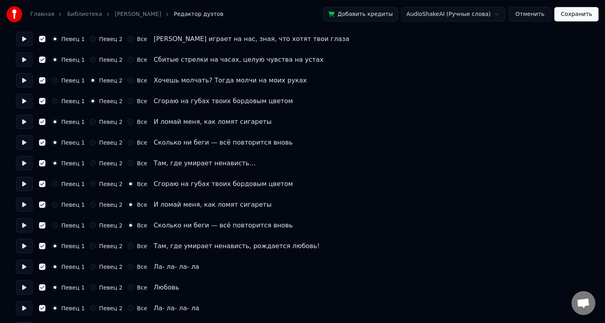
scroll to position [438, 0]
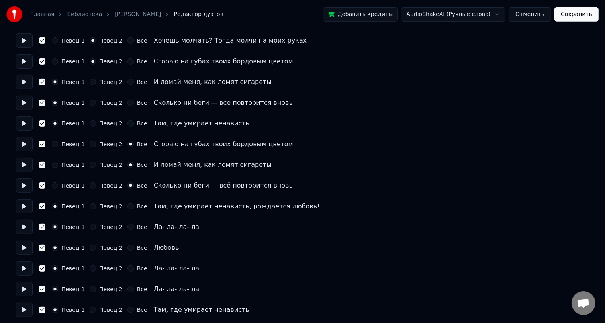
click at [127, 207] on button "Все" at bounding box center [130, 206] width 6 height 6
click at [127, 228] on button "Все" at bounding box center [130, 227] width 6 height 6
click at [127, 248] on button "Все" at bounding box center [130, 247] width 6 height 6
drag, startPoint x: 123, startPoint y: 267, endPoint x: 123, endPoint y: 271, distance: 4.8
click at [127, 267] on button "Все" at bounding box center [130, 268] width 6 height 6
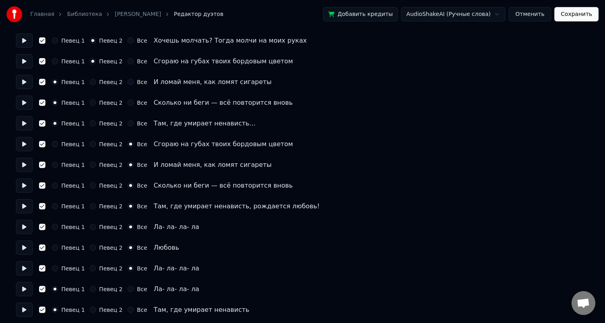
click at [127, 290] on button "Все" at bounding box center [130, 289] width 6 height 6
click at [127, 309] on button "Все" at bounding box center [130, 309] width 6 height 6
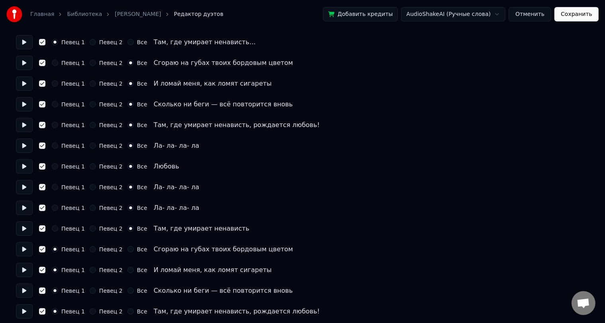
scroll to position [522, 0]
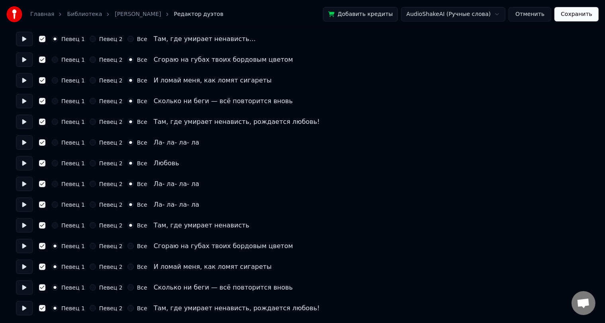
click at [127, 246] on button "Все" at bounding box center [130, 246] width 6 height 6
drag, startPoint x: 126, startPoint y: 266, endPoint x: 126, endPoint y: 274, distance: 8.4
click at [127, 266] on button "Все" at bounding box center [130, 266] width 6 height 6
click at [127, 288] on button "Все" at bounding box center [130, 287] width 6 height 6
click at [127, 308] on button "Все" at bounding box center [130, 308] width 6 height 6
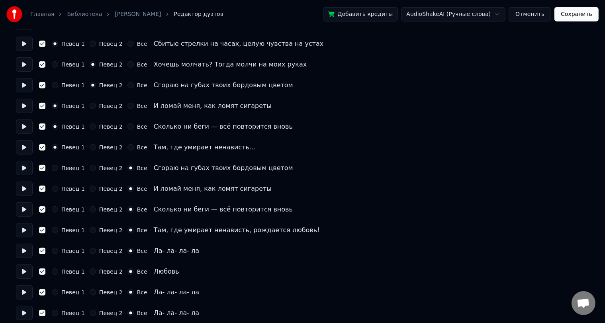
scroll to position [403, 0]
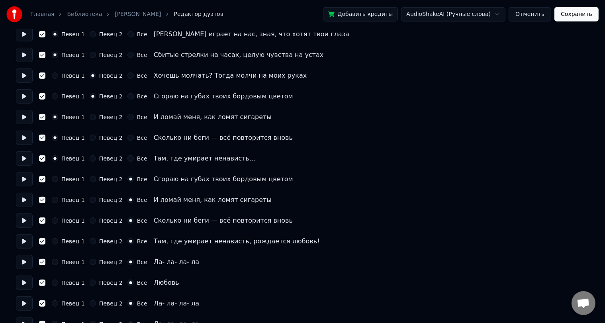
click at [90, 158] on button "Певец 2" at bounding box center [93, 158] width 6 height 6
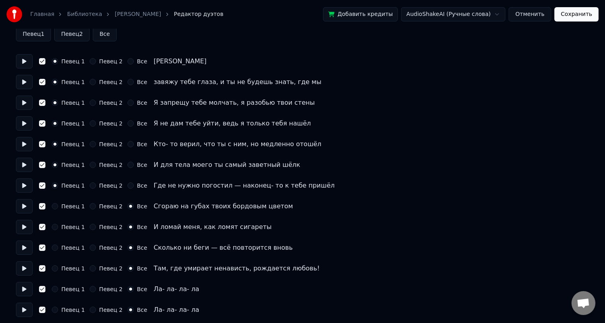
scroll to position [5, 0]
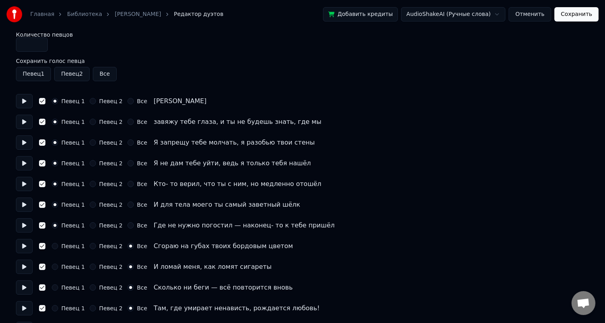
click at [90, 142] on button "Певец 2" at bounding box center [93, 142] width 6 height 6
click at [90, 183] on button "Певец 2" at bounding box center [93, 184] width 6 height 6
click at [90, 207] on button "Певец 2" at bounding box center [93, 204] width 6 height 6
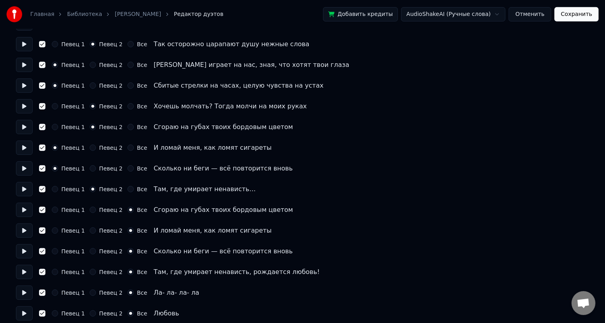
scroll to position [522, 0]
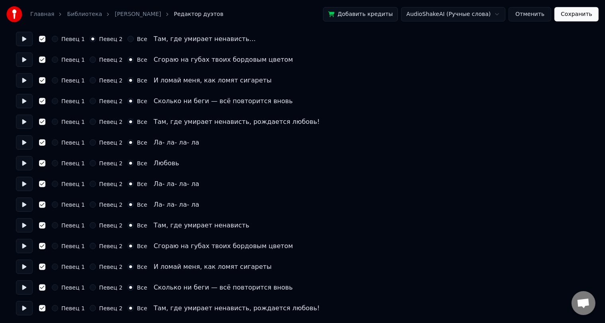
click at [574, 15] on button "Сохранить" at bounding box center [576, 14] width 44 height 14
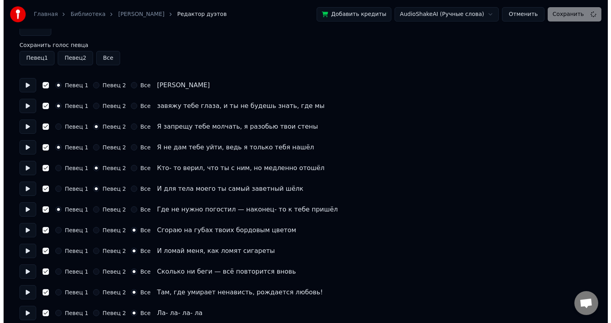
scroll to position [0, 0]
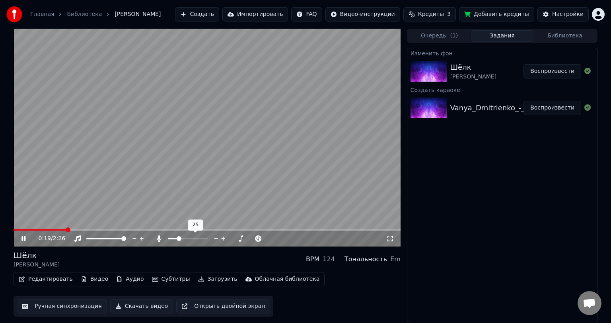
click at [178, 240] on span at bounding box center [179, 238] width 5 height 5
click at [170, 240] on span at bounding box center [172, 238] width 5 height 5
click at [161, 240] on icon at bounding box center [159, 238] width 8 height 6
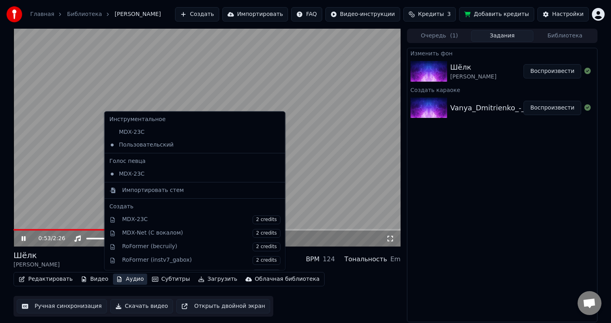
click at [124, 278] on button "Аудио" at bounding box center [130, 278] width 34 height 11
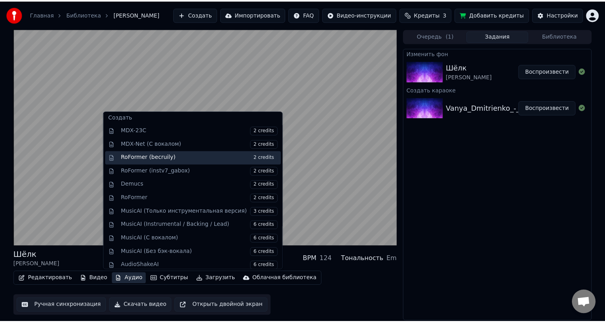
scroll to position [91, 0]
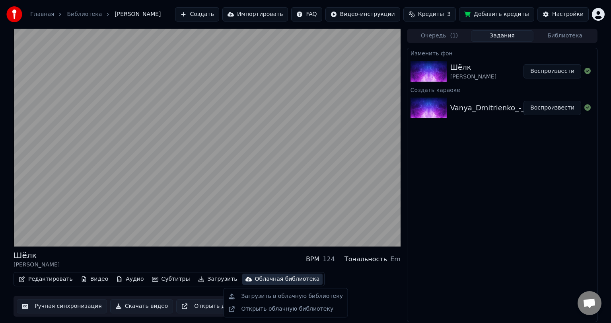
click at [386, 290] on div "Редактировать Видео Аудио Субтитры Загрузить Облачная библиотека Ручная синхрон…" at bounding box center [207, 294] width 387 height 45
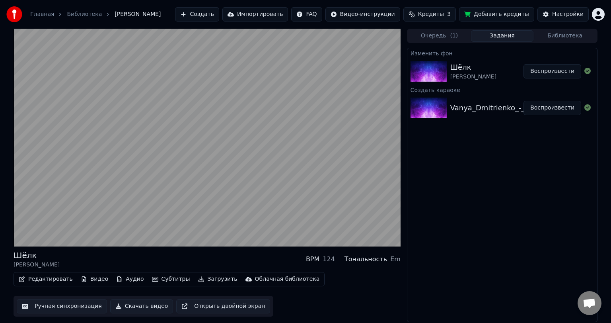
click at [233, 306] on button "Открыть двойной экран" at bounding box center [223, 306] width 94 height 14
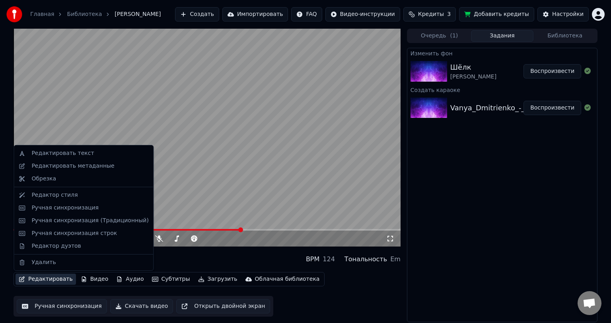
click at [37, 277] on button "Редактировать" at bounding box center [46, 278] width 60 height 11
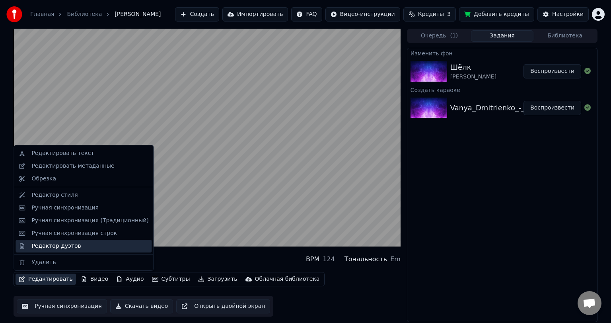
click at [51, 245] on div "Редактор дуэтов" at bounding box center [55, 246] width 49 height 8
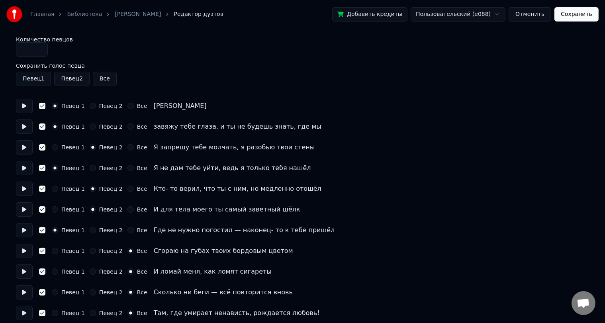
click at [33, 78] on button "Певец 1" at bounding box center [33, 79] width 35 height 14
click at [72, 76] on button "Певец 2" at bounding box center [71, 79] width 35 height 14
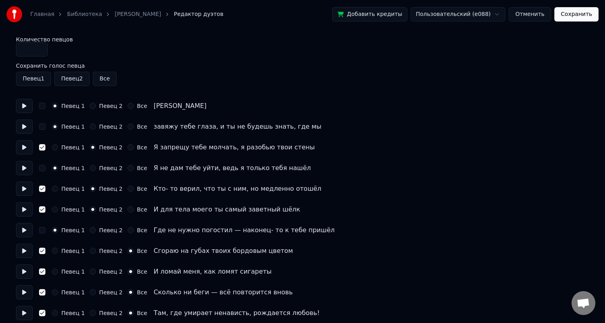
click at [39, 81] on button "Певец 1" at bounding box center [33, 79] width 35 height 14
click at [40, 105] on button "button" at bounding box center [42, 106] width 6 height 6
click at [21, 106] on button at bounding box center [24, 106] width 17 height 14
click at [40, 105] on button "button" at bounding box center [42, 106] width 6 height 6
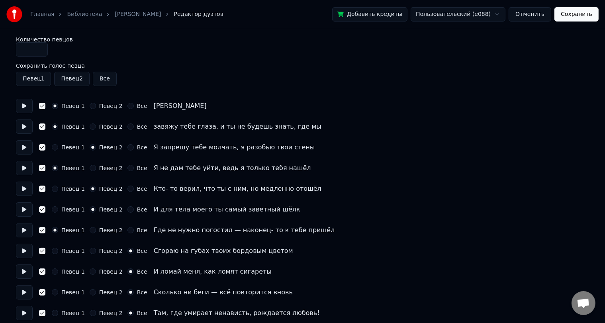
click at [67, 78] on button "Певец 2" at bounding box center [71, 79] width 35 height 14
click at [72, 78] on button "Певец 2" at bounding box center [71, 79] width 35 height 14
click at [105, 79] on button "Все" at bounding box center [105, 79] width 24 height 14
click at [105, 80] on button "Все" at bounding box center [105, 79] width 24 height 14
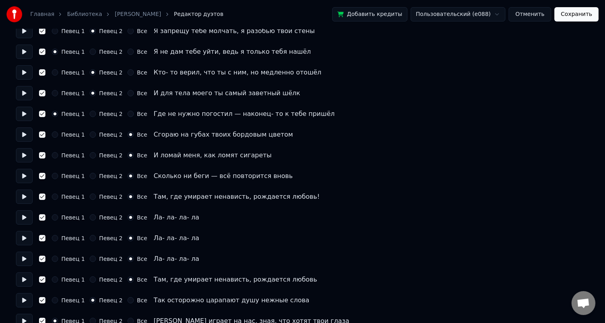
scroll to position [119, 0]
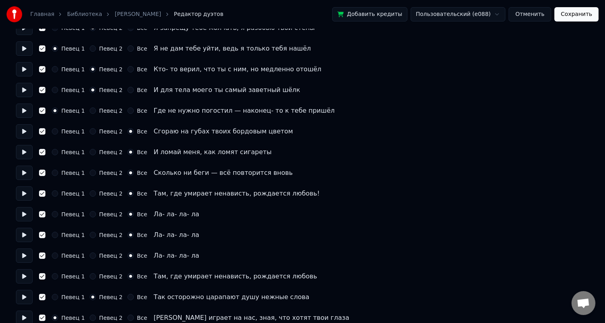
click at [40, 173] on button "button" at bounding box center [42, 173] width 6 height 6
click at [41, 194] on button "button" at bounding box center [42, 193] width 6 height 6
click at [40, 214] on button "button" at bounding box center [42, 214] width 6 height 6
click at [40, 234] on button "button" at bounding box center [42, 235] width 6 height 6
click at [41, 254] on button "button" at bounding box center [42, 255] width 6 height 6
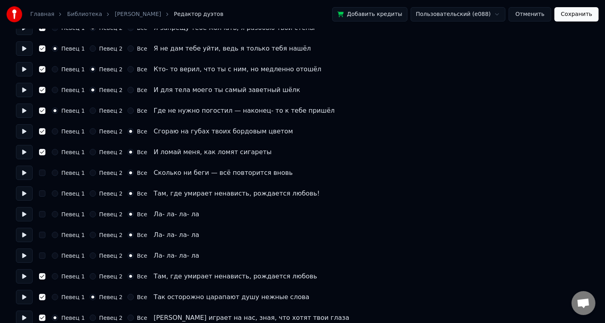
click at [40, 275] on button "button" at bounding box center [42, 276] width 6 height 6
click at [29, 277] on button at bounding box center [24, 276] width 17 height 14
click at [39, 154] on button "button" at bounding box center [42, 152] width 6 height 6
click at [39, 131] on button "button" at bounding box center [42, 131] width 6 height 6
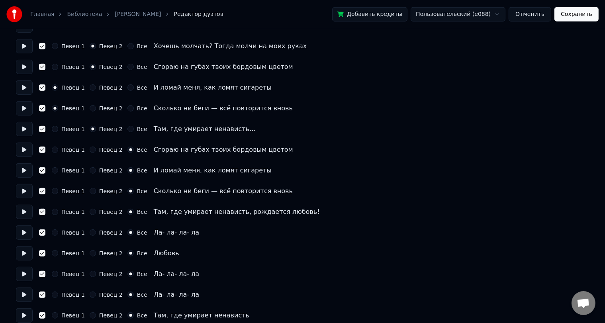
scroll to position [438, 0]
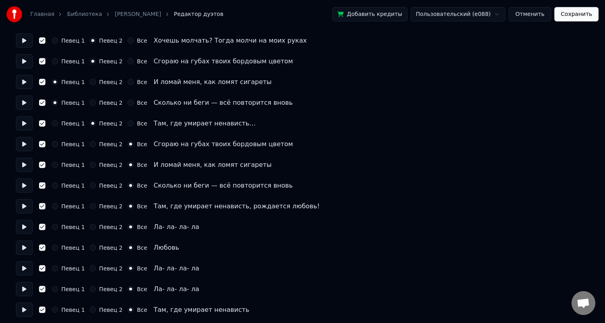
click at [40, 144] on button "button" at bounding box center [42, 144] width 6 height 6
click at [43, 169] on div "Певец 1 Певец 2 Все И ломай меня, как ломят сигареты" at bounding box center [302, 165] width 573 height 14
drag, startPoint x: 44, startPoint y: 185, endPoint x: 44, endPoint y: 178, distance: 7.2
click at [44, 185] on button "button" at bounding box center [42, 185] width 6 height 6
click at [41, 163] on button "button" at bounding box center [42, 165] width 6 height 6
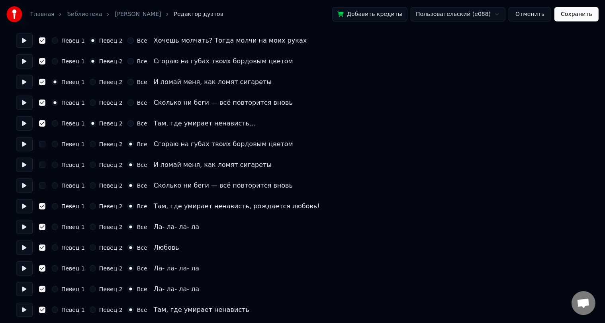
click at [42, 207] on button "button" at bounding box center [42, 206] width 6 height 6
click at [41, 226] on button "button" at bounding box center [42, 227] width 6 height 6
click at [40, 249] on button "button" at bounding box center [42, 247] width 6 height 6
click at [41, 264] on div "Певец 1 Певец 2 Все Ла- ла- ла- ла" at bounding box center [302, 268] width 573 height 14
click at [41, 270] on button "button" at bounding box center [42, 268] width 6 height 6
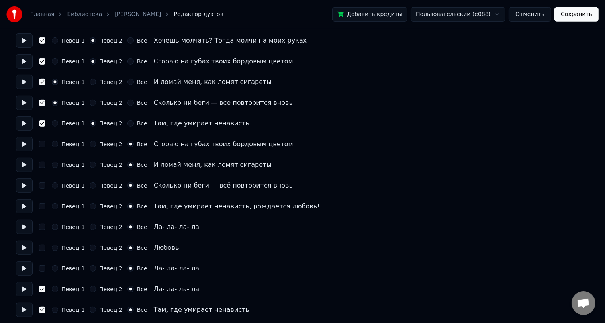
click at [40, 289] on button "button" at bounding box center [42, 289] width 6 height 6
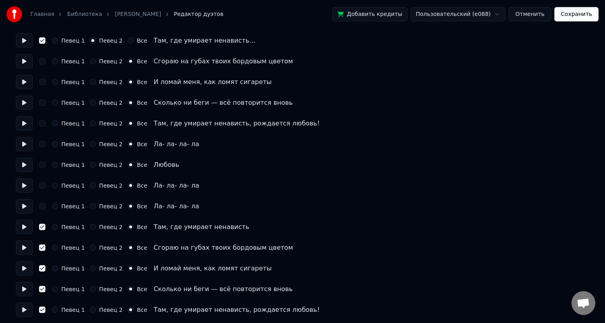
scroll to position [522, 0]
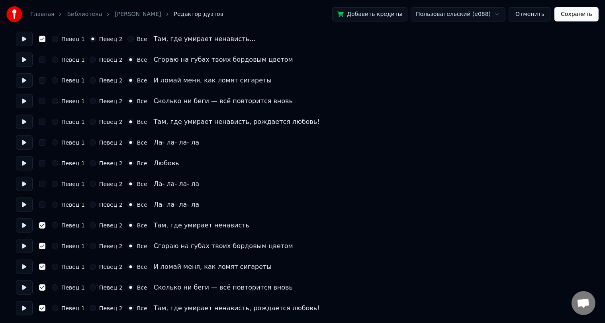
click at [43, 225] on button "button" at bounding box center [42, 225] width 6 height 6
click at [40, 245] on button "button" at bounding box center [42, 246] width 6 height 6
click at [40, 266] on button "button" at bounding box center [42, 266] width 6 height 6
click at [40, 287] on button "button" at bounding box center [42, 287] width 6 height 6
click at [41, 307] on button "button" at bounding box center [42, 308] width 6 height 6
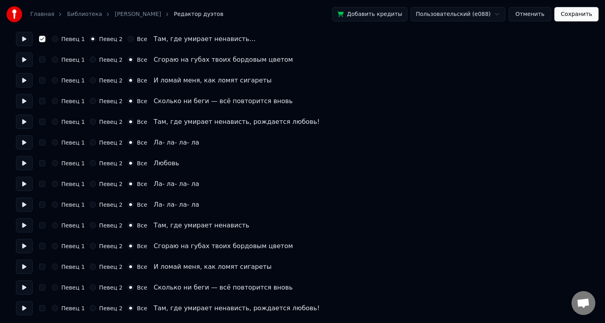
click at [569, 12] on button "Сохранить" at bounding box center [576, 14] width 44 height 14
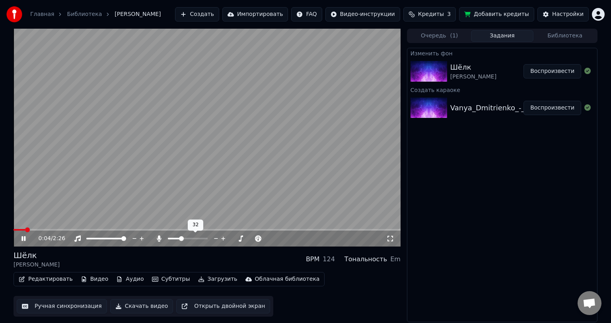
click at [181, 239] on span at bounding box center [181, 238] width 5 height 5
click at [168, 240] on span at bounding box center [170, 238] width 5 height 5
click at [45, 282] on button "Редактировать" at bounding box center [46, 278] width 60 height 11
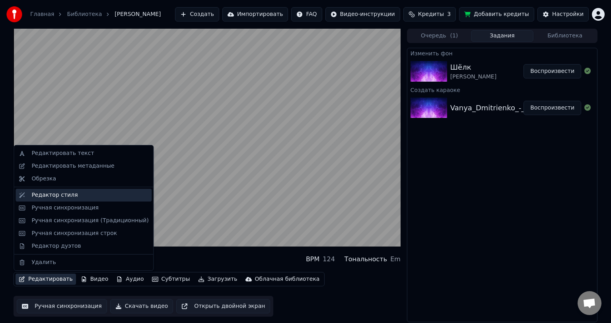
click at [81, 199] on div "Редактор стиля" at bounding box center [89, 195] width 117 height 8
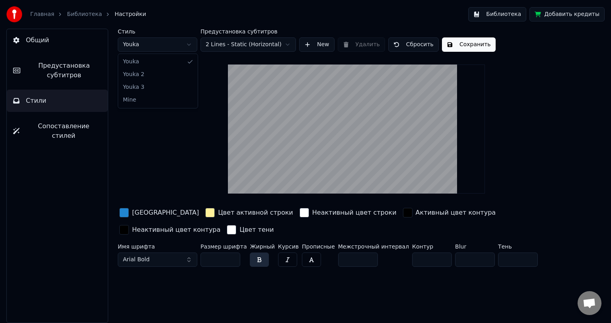
click at [166, 47] on html "Главная Библиотека Настройки Библиотека Добавить кредиты Общий Предустановка су…" at bounding box center [305, 161] width 611 height 323
type input "***"
type input "*"
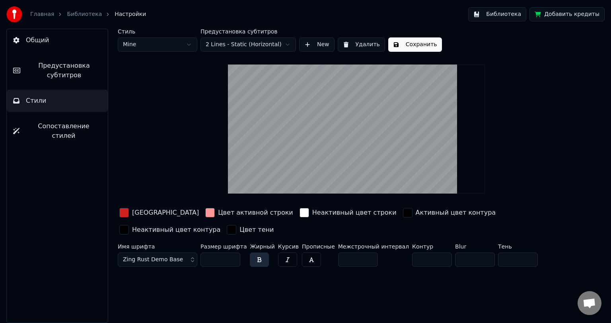
click at [179, 260] on button "Zing Rust Demo Base" at bounding box center [158, 259] width 80 height 14
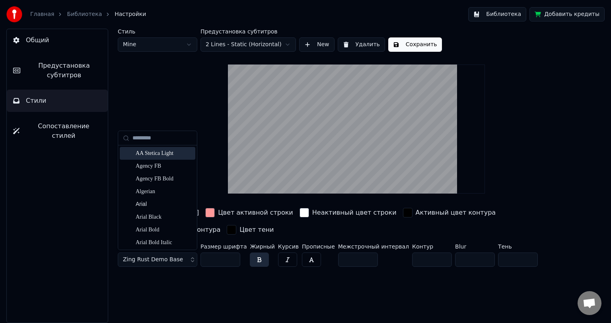
type input "*"
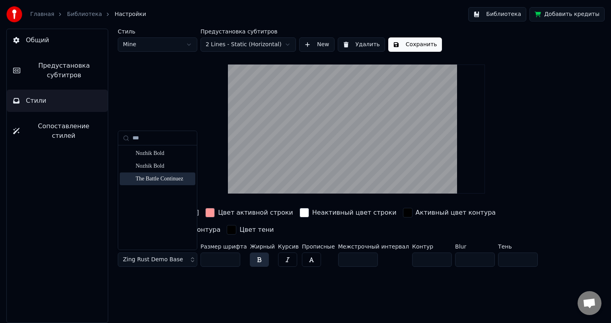
type input "***"
click at [165, 178] on div "The Battle Continuez" at bounding box center [164, 179] width 57 height 8
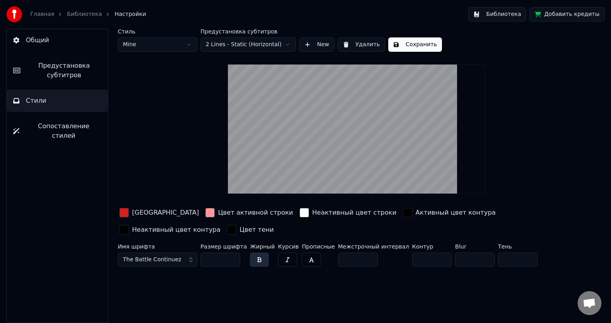
click at [149, 257] on span "The Battle Continuez" at bounding box center [152, 260] width 59 height 8
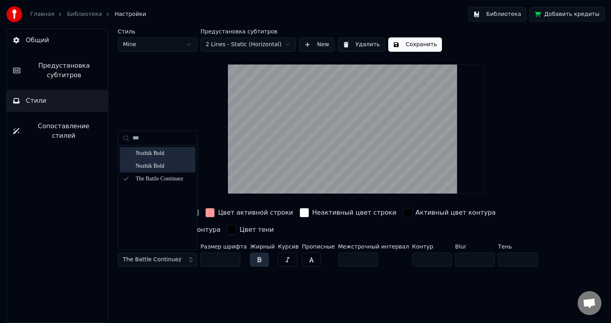
type input "***"
click at [155, 153] on div "Nozhik Bold" at bounding box center [164, 153] width 57 height 8
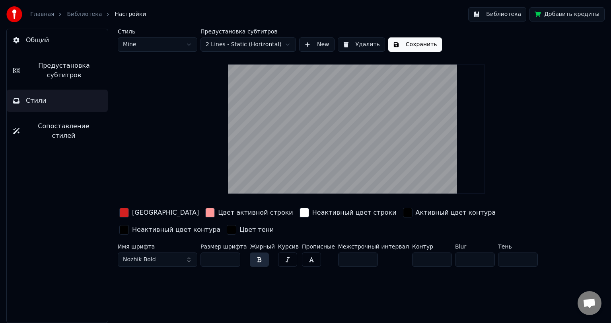
click at [152, 263] on button "Nozhik Bold" at bounding box center [158, 259] width 80 height 14
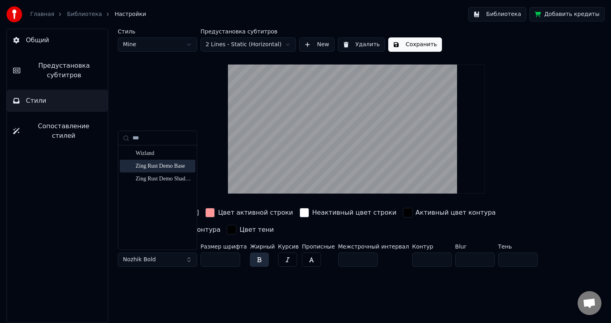
type input "***"
click at [152, 164] on div "Zing Rust Demo Base" at bounding box center [164, 166] width 57 height 8
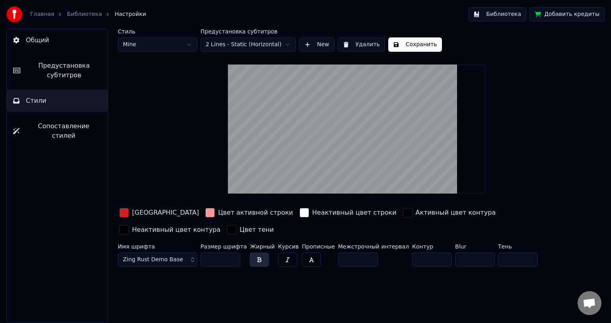
click at [73, 121] on span "Сопоставление стилей" at bounding box center [64, 130] width 76 height 19
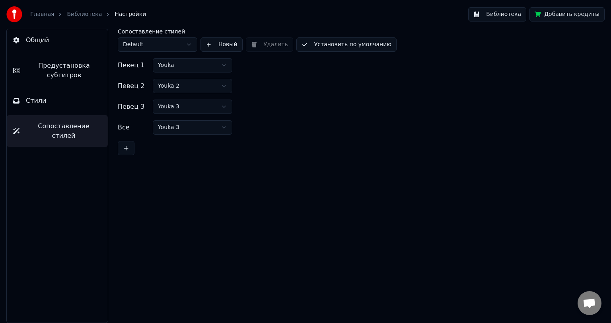
click at [78, 64] on span "Предустановка субтитров" at bounding box center [64, 70] width 75 height 19
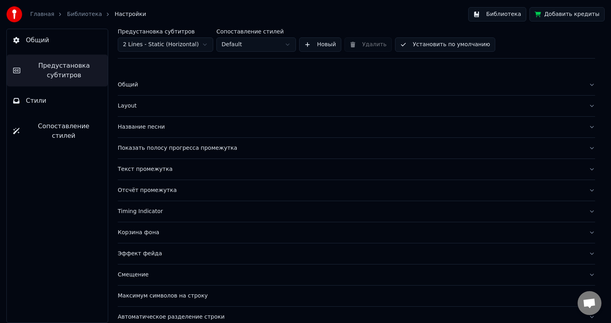
click at [136, 107] on div "Layout" at bounding box center [350, 106] width 465 height 8
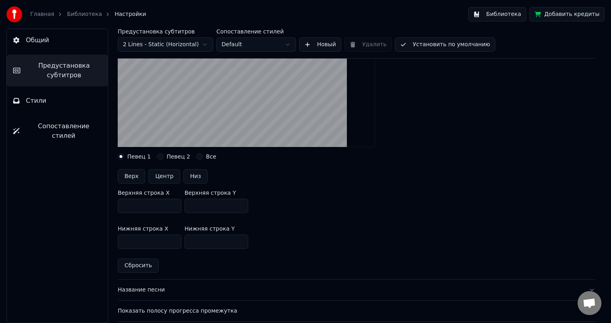
scroll to position [119, 0]
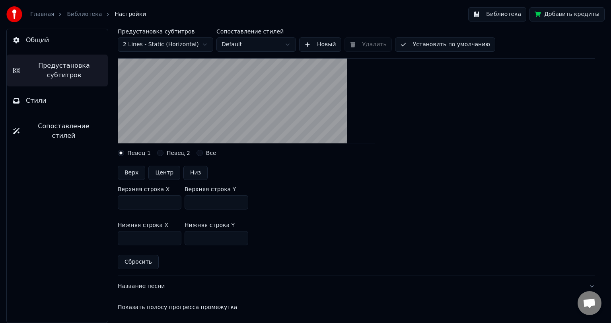
click at [238, 240] on input "***" at bounding box center [217, 238] width 64 height 14
click at [242, 236] on input "***" at bounding box center [217, 238] width 64 height 14
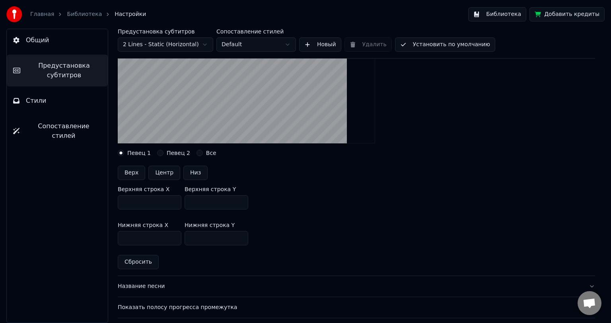
click at [242, 236] on input "***" at bounding box center [217, 238] width 64 height 14
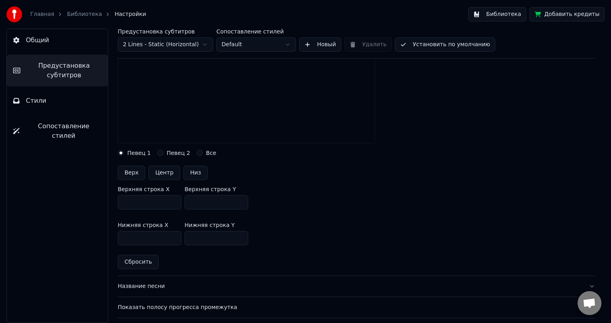
click at [242, 236] on input "***" at bounding box center [217, 238] width 64 height 14
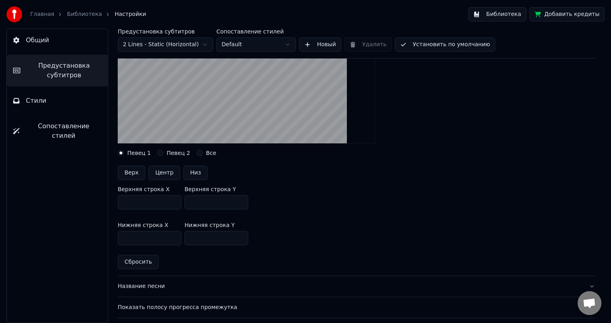
click at [242, 236] on input "***" at bounding box center [217, 238] width 64 height 14
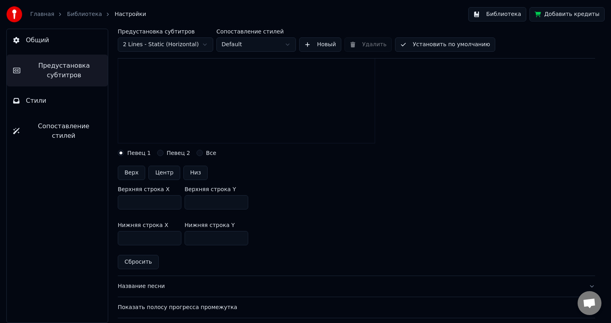
click at [242, 236] on input "***" at bounding box center [217, 238] width 64 height 14
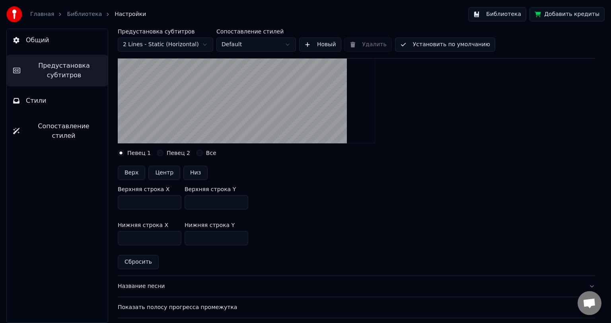
click at [242, 236] on input "***" at bounding box center [217, 238] width 64 height 14
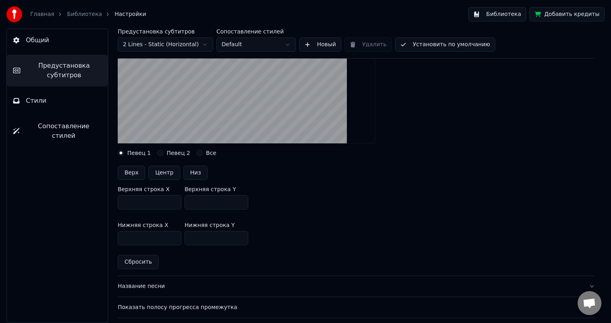
click at [242, 236] on input "***" at bounding box center [217, 238] width 64 height 14
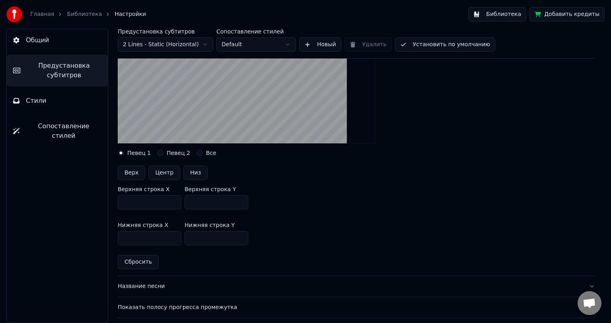
click at [242, 236] on input "***" at bounding box center [217, 238] width 64 height 14
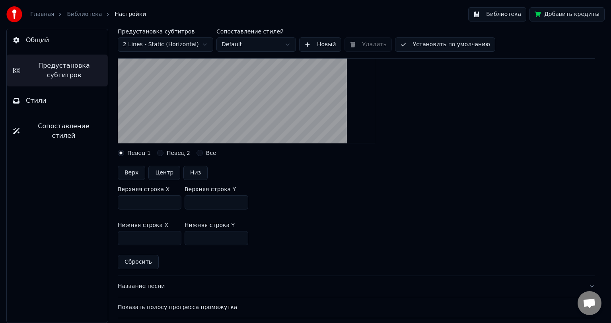
type input "***"
click at [242, 236] on input "***" at bounding box center [217, 238] width 64 height 14
click at [219, 202] on input "***" at bounding box center [217, 202] width 64 height 14
type input "***"
click at [167, 152] on label "Певец 2" at bounding box center [178, 153] width 23 height 6
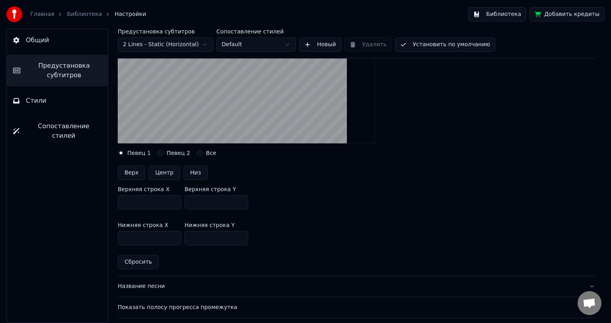
click at [164, 152] on button "Певец 2" at bounding box center [160, 153] width 6 height 6
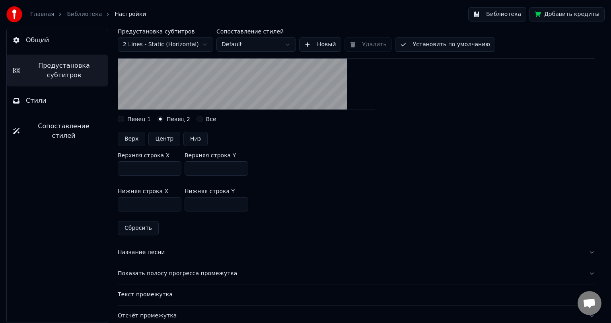
scroll to position [159, 0]
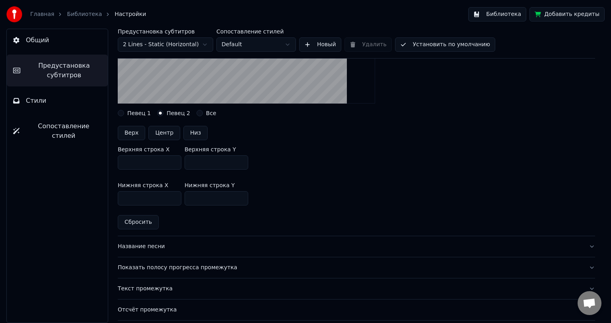
click at [203, 166] on input "**" at bounding box center [217, 162] width 64 height 14
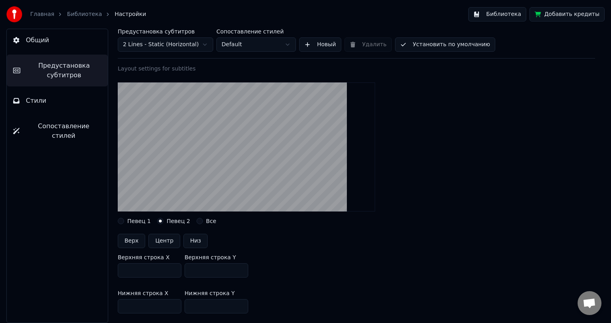
scroll to position [119, 0]
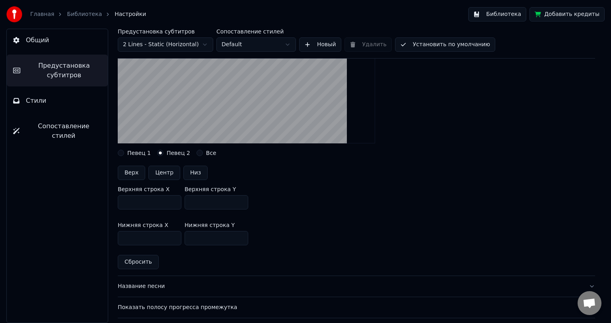
type input "**"
drag, startPoint x: 199, startPoint y: 239, endPoint x: 193, endPoint y: 239, distance: 6.0
click at [193, 239] on input "***" at bounding box center [217, 238] width 64 height 14
type input "***"
click at [259, 215] on div "Верхняя строка X *** Верхняя строка Y **" at bounding box center [357, 198] width 478 height 36
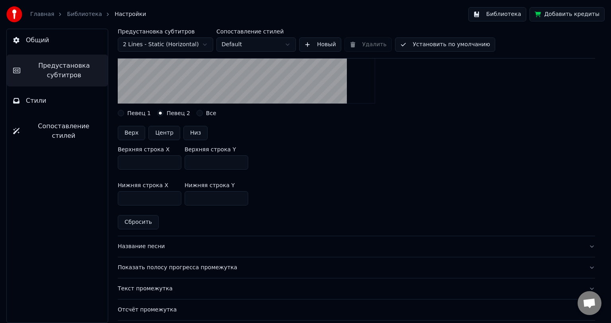
scroll to position [40, 0]
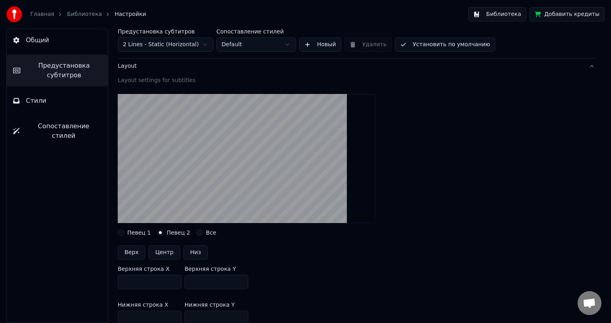
click at [81, 11] on link "Библиотека" at bounding box center [84, 14] width 35 height 8
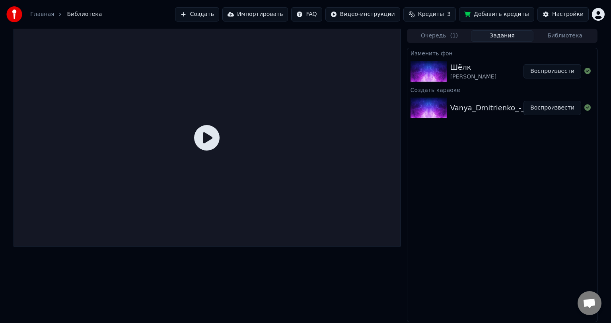
click at [494, 70] on div "[PERSON_NAME]" at bounding box center [487, 71] width 73 height 19
click at [556, 73] on button "Воспроизвести" at bounding box center [553, 71] width 58 height 14
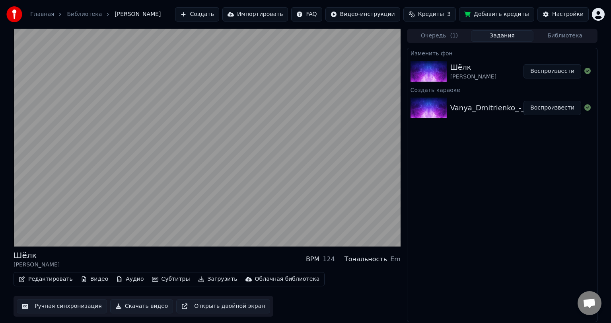
click at [41, 279] on button "Редактировать" at bounding box center [46, 278] width 60 height 11
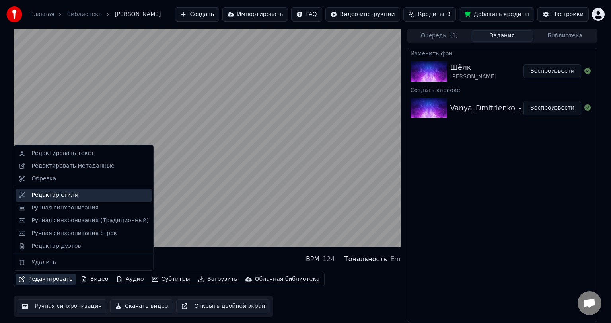
click at [76, 190] on div "Редактор стиля" at bounding box center [84, 195] width 136 height 13
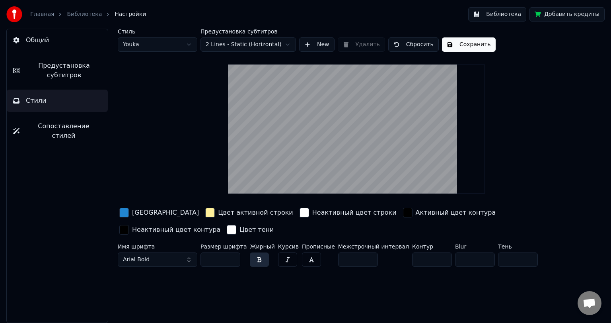
click at [62, 75] on span "Предустановка субтитров" at bounding box center [64, 70] width 75 height 19
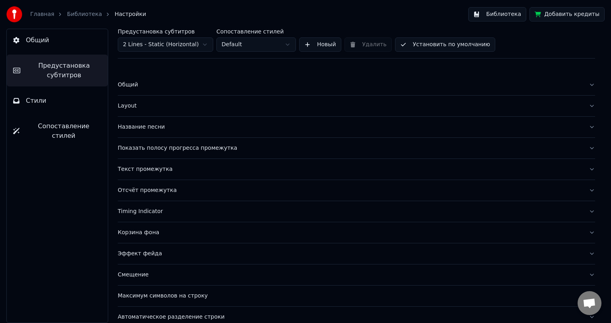
click at [131, 101] on button "Layout" at bounding box center [357, 106] width 478 height 21
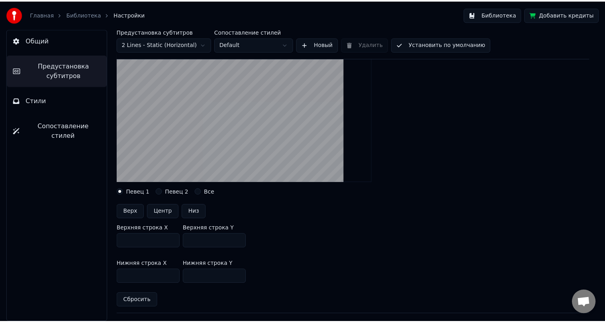
scroll to position [80, 0]
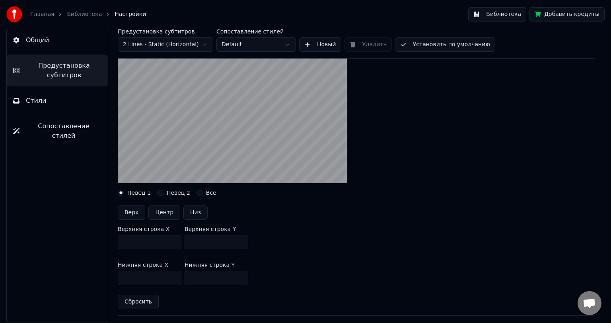
click at [221, 278] on input "***" at bounding box center [217, 278] width 64 height 14
type input "***"
click at [201, 240] on input "***" at bounding box center [217, 242] width 64 height 14
type input "***"
click at [490, 191] on div "Певец 1 Певец 2 Все" at bounding box center [357, 192] width 478 height 6
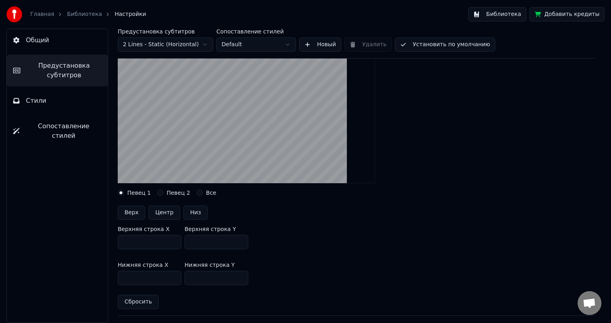
click at [83, 16] on link "Библиотека" at bounding box center [84, 14] width 35 height 8
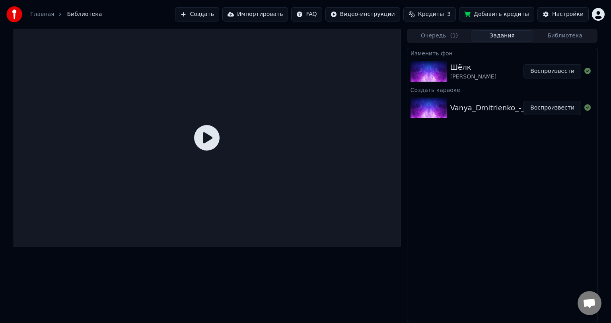
click at [544, 72] on button "Воспроизвести" at bounding box center [553, 71] width 58 height 14
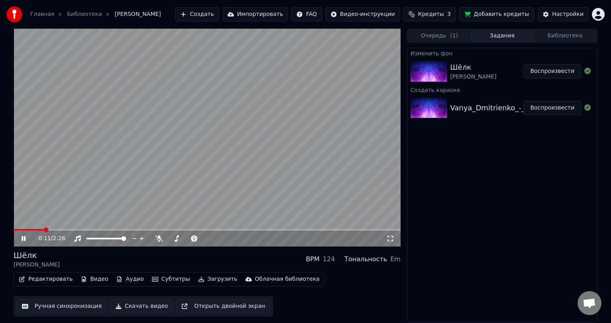
click at [146, 229] on span at bounding box center [207, 230] width 387 height 2
click at [98, 230] on span at bounding box center [82, 230] width 136 height 2
click at [90, 229] on span at bounding box center [64, 230] width 101 height 2
click at [175, 239] on span at bounding box center [188, 239] width 40 height 2
click at [257, 238] on icon at bounding box center [259, 238] width 8 height 8
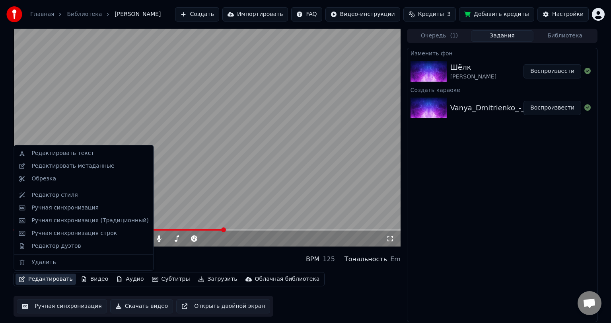
click at [51, 278] on button "Редактировать" at bounding box center [46, 278] width 60 height 11
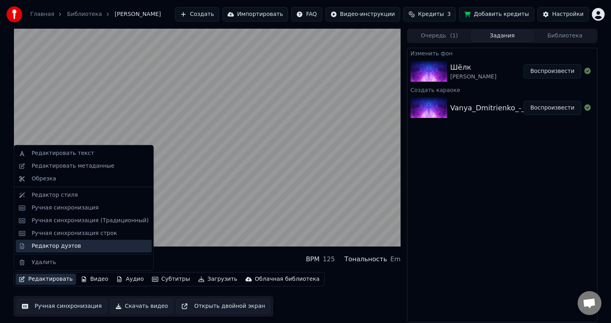
click at [57, 244] on div "Редактор дуэтов" at bounding box center [55, 246] width 49 height 8
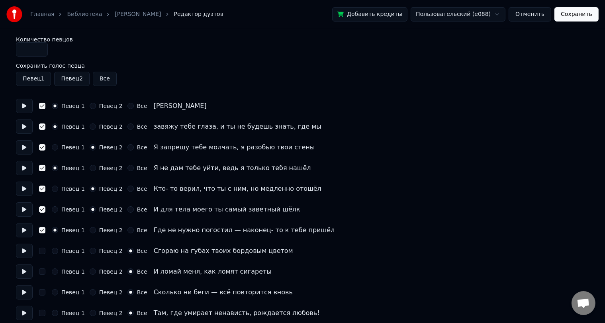
click at [100, 77] on button "Все" at bounding box center [105, 79] width 24 height 14
click at [100, 78] on button "Все" at bounding box center [105, 79] width 24 height 14
click at [583, 13] on button "Сохранить" at bounding box center [576, 14] width 44 height 14
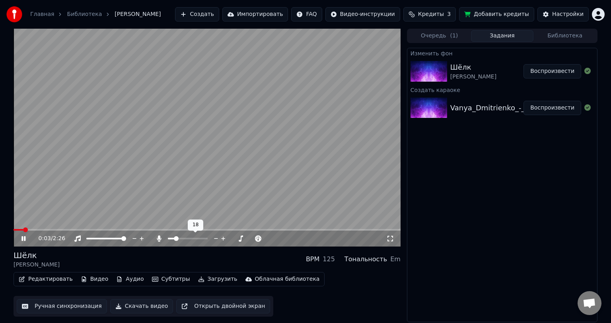
click at [171, 239] on span at bounding box center [171, 239] width 7 height 2
click at [168, 240] on span at bounding box center [170, 238] width 5 height 5
click at [140, 229] on span at bounding box center [207, 230] width 387 height 2
click at [139, 263] on div "[PERSON_NAME] BPM 125 Тональность Em" at bounding box center [207, 259] width 387 height 19
click at [51, 281] on button "Редактировать" at bounding box center [46, 278] width 60 height 11
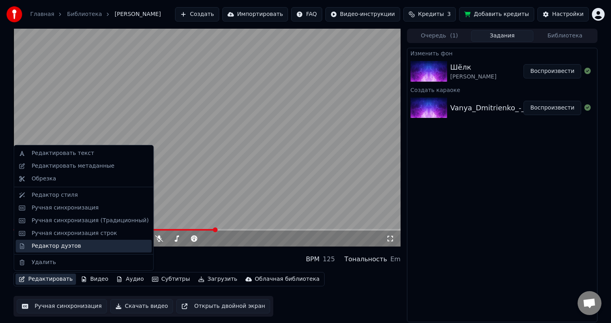
click at [38, 248] on div "Редактор дуэтов" at bounding box center [55, 246] width 49 height 8
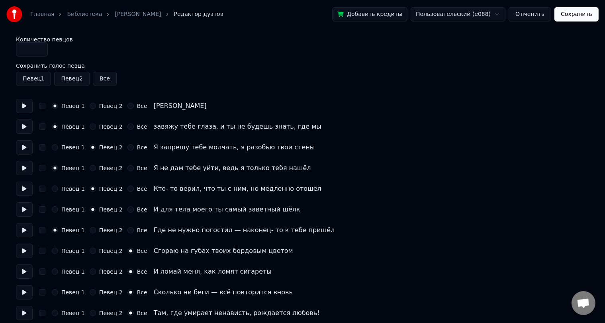
click at [67, 78] on button "Певец 2" at bounding box center [71, 79] width 35 height 14
click at [580, 10] on button "Сохранить" at bounding box center [576, 14] width 44 height 14
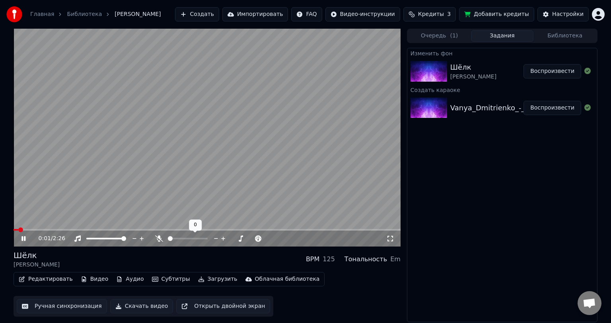
click at [178, 238] on span at bounding box center [188, 239] width 40 height 2
click at [174, 239] on span at bounding box center [175, 238] width 5 height 5
click at [222, 239] on icon at bounding box center [224, 238] width 8 height 8
click at [215, 238] on icon at bounding box center [217, 238] width 8 height 8
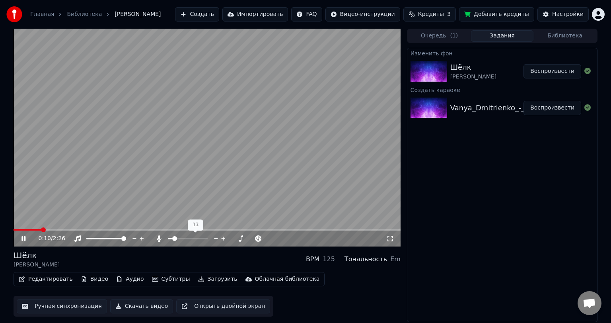
click at [215, 238] on icon at bounding box center [217, 238] width 8 height 8
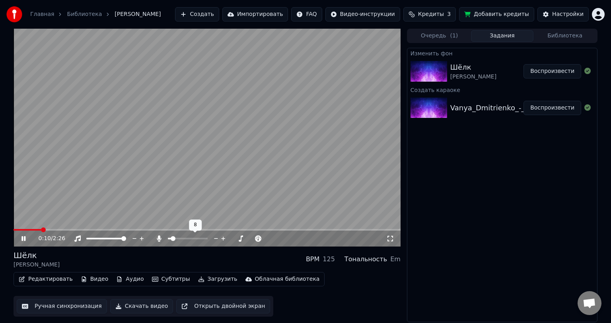
click at [215, 238] on icon at bounding box center [217, 238] width 8 height 8
click at [25, 282] on icon "button" at bounding box center [22, 279] width 6 height 6
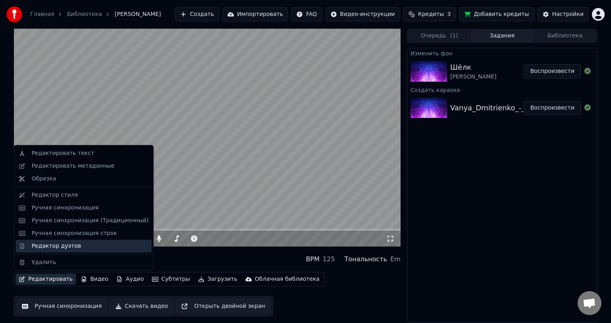
click at [51, 247] on div "Редактор дуэтов" at bounding box center [55, 246] width 49 height 8
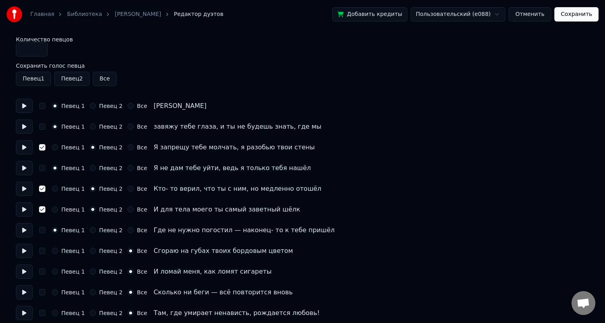
click at [100, 77] on button "Все" at bounding box center [105, 79] width 24 height 14
click at [581, 11] on button "Сохранить" at bounding box center [576, 14] width 44 height 14
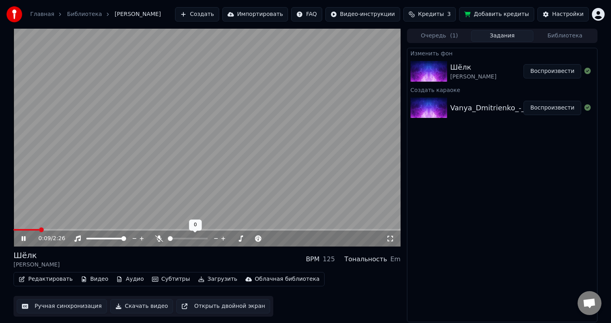
click at [168, 237] on span at bounding box center [170, 238] width 5 height 5
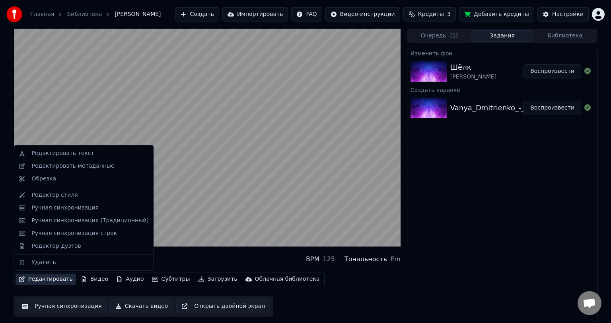
click at [41, 282] on button "Редактировать" at bounding box center [46, 278] width 60 height 11
click at [49, 244] on div "Редактор дуэтов" at bounding box center [55, 246] width 49 height 8
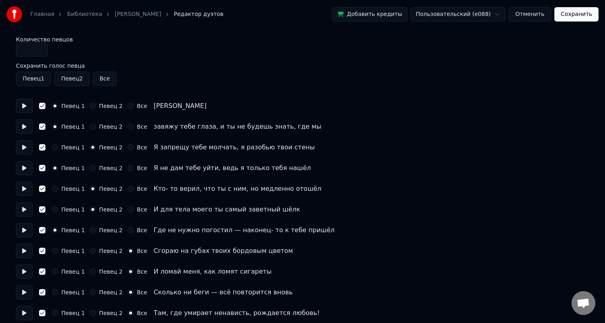
click at [42, 78] on button "Певец 1" at bounding box center [33, 79] width 35 height 14
click at [33, 73] on button "Певец 1" at bounding box center [33, 79] width 35 height 14
click at [59, 76] on button "Певец 2" at bounding box center [71, 79] width 35 height 14
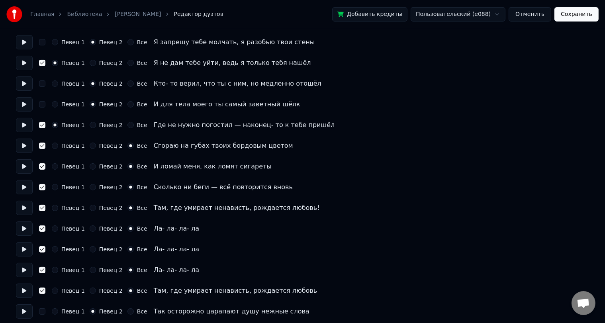
scroll to position [119, 0]
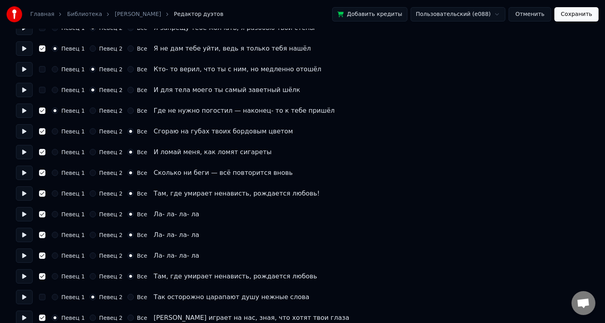
click at [584, 16] on button "Сохранить" at bounding box center [576, 14] width 44 height 14
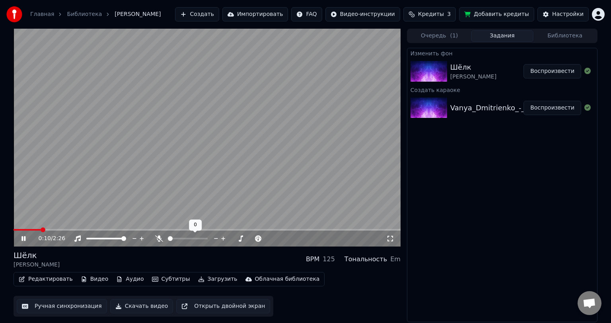
click at [178, 237] on div at bounding box center [195, 238] width 64 height 8
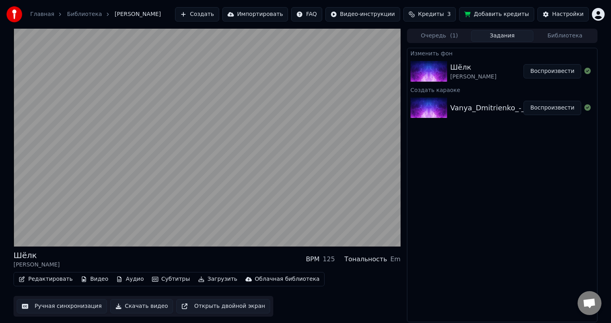
click at [54, 281] on button "Редактировать" at bounding box center [46, 278] width 60 height 11
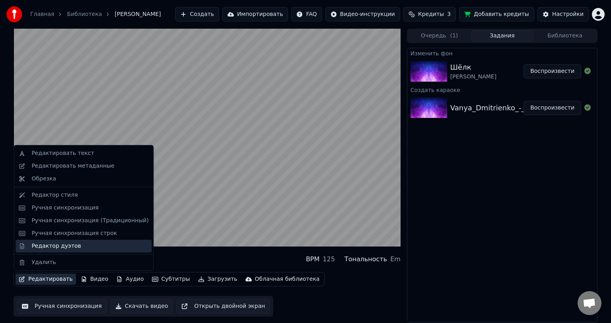
click at [56, 243] on div "Редактор дуэтов" at bounding box center [55, 246] width 49 height 8
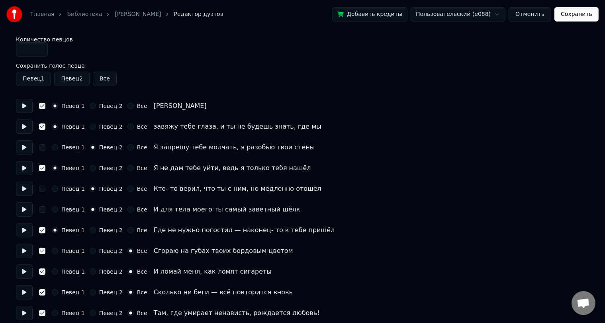
click at [105, 78] on button "Все" at bounding box center [105, 79] width 24 height 14
click at [578, 17] on button "Сохранить" at bounding box center [576, 14] width 44 height 14
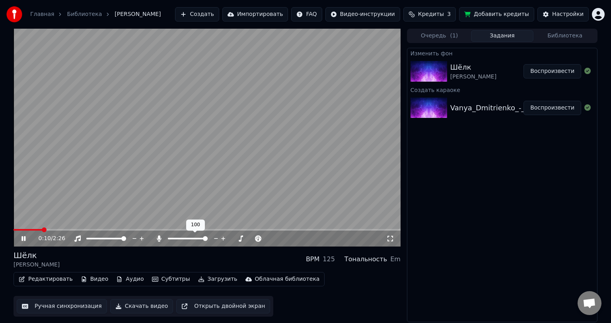
click at [208, 237] on span at bounding box center [205, 238] width 5 height 5
click at [168, 241] on span at bounding box center [170, 238] width 5 height 5
click at [195, 278] on button "Загрузить" at bounding box center [218, 278] width 46 height 11
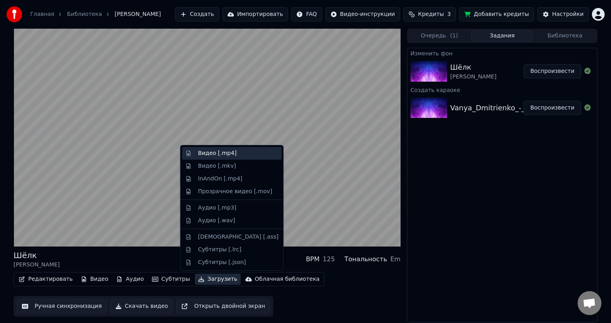
click at [231, 151] on div "Видео [.mp4]" at bounding box center [238, 153] width 80 height 8
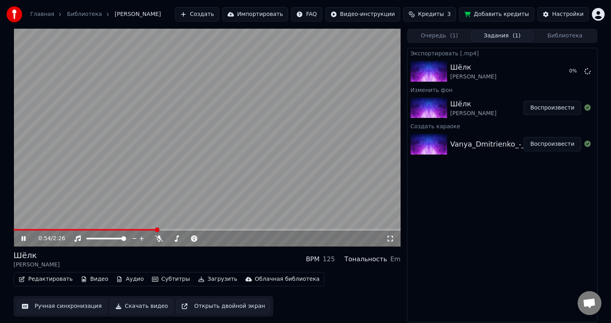
click at [25, 237] on icon at bounding box center [29, 238] width 19 height 6
click at [595, 18] on html "Главная Библиотека [PERSON_NAME] Создать Импортировать FAQ Видео-инструкции Кре…" at bounding box center [305, 161] width 611 height 323
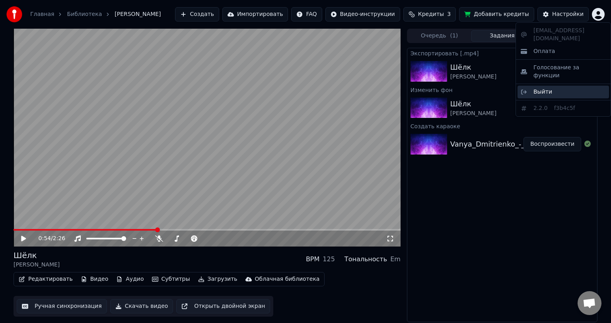
click at [562, 86] on div "Выйти" at bounding box center [564, 92] width 92 height 13
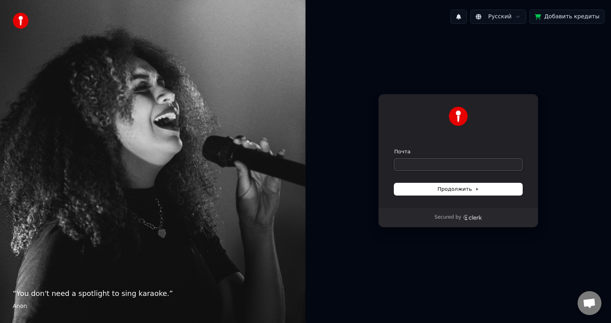
paste input "**********"
click at [394, 148] on button "submit" at bounding box center [394, 148] width 0 height 0
type input "**********"
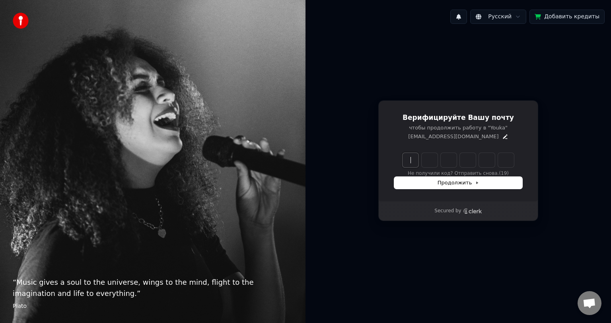
click at [403, 158] on input "Enter verification code" at bounding box center [466, 160] width 127 height 14
paste input "******"
type input "******"
